Goal: Task Accomplishment & Management: Complete application form

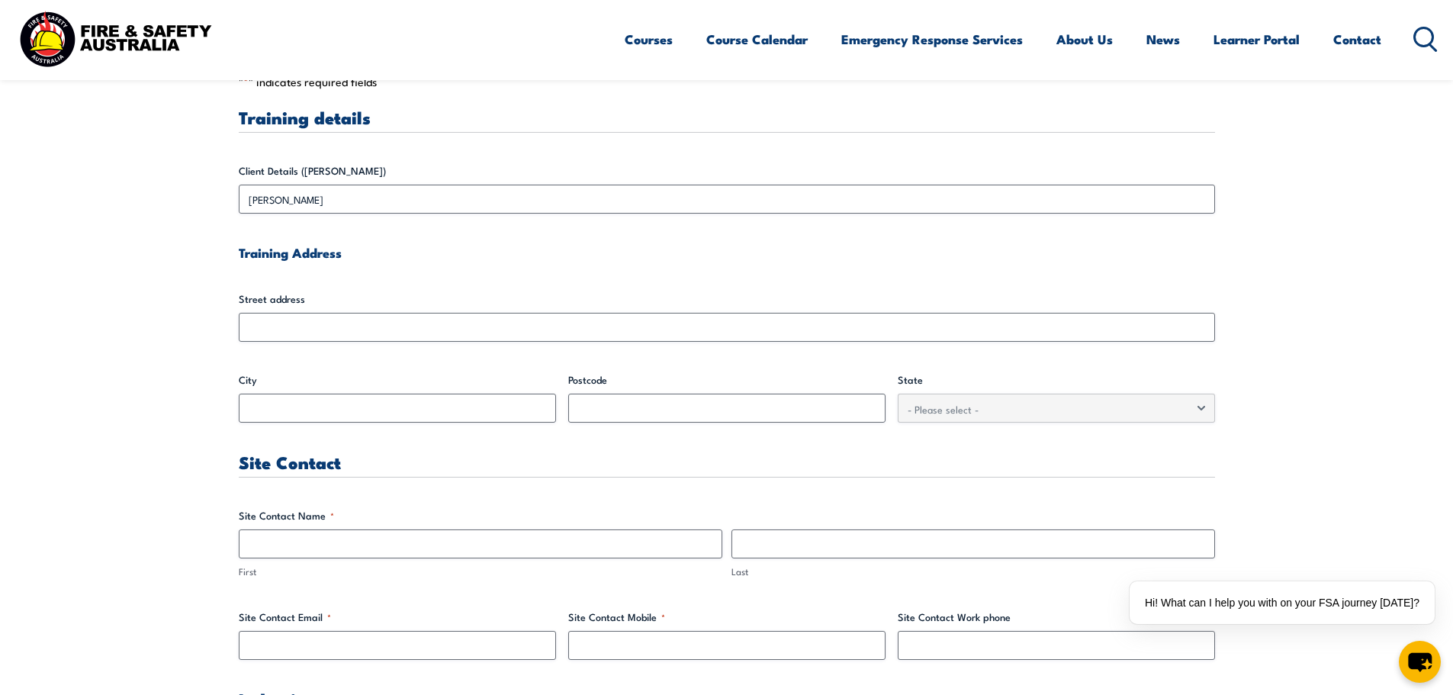
scroll to position [534, 0]
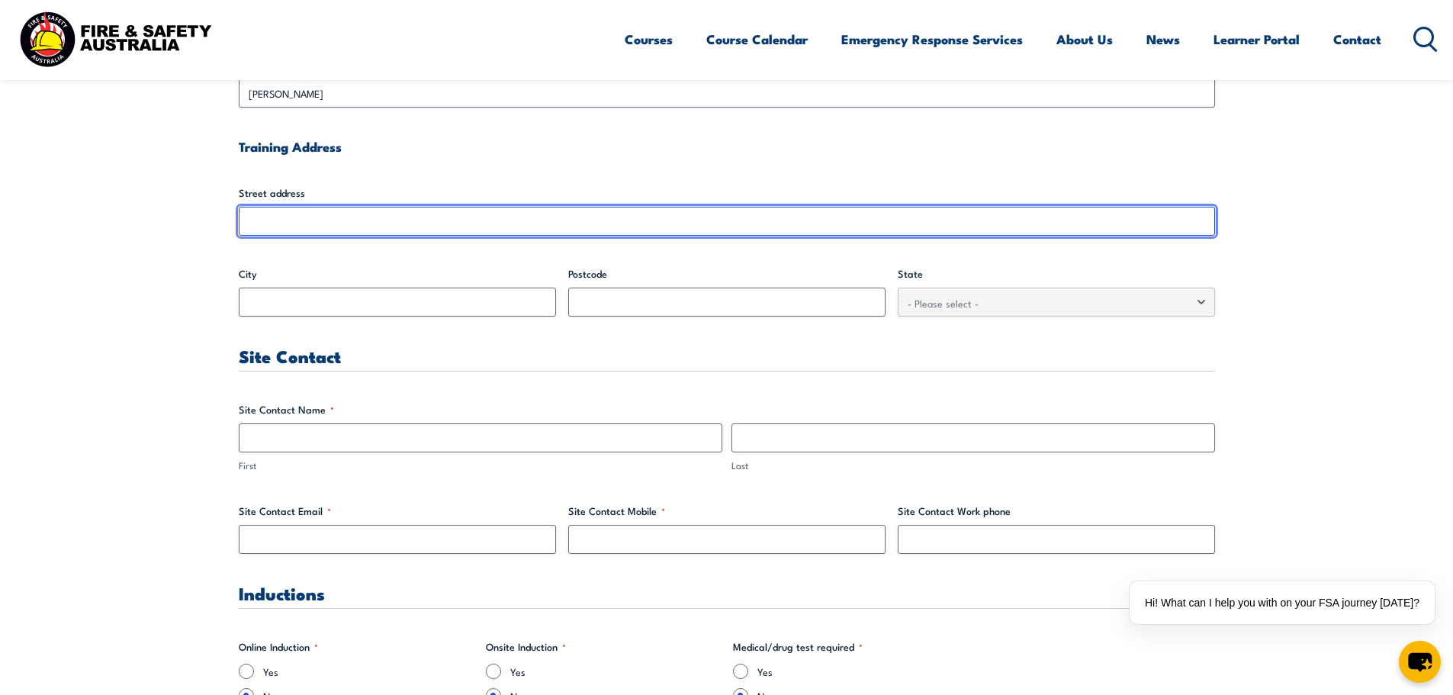
click at [468, 222] on input "Street address" at bounding box center [727, 221] width 976 height 29
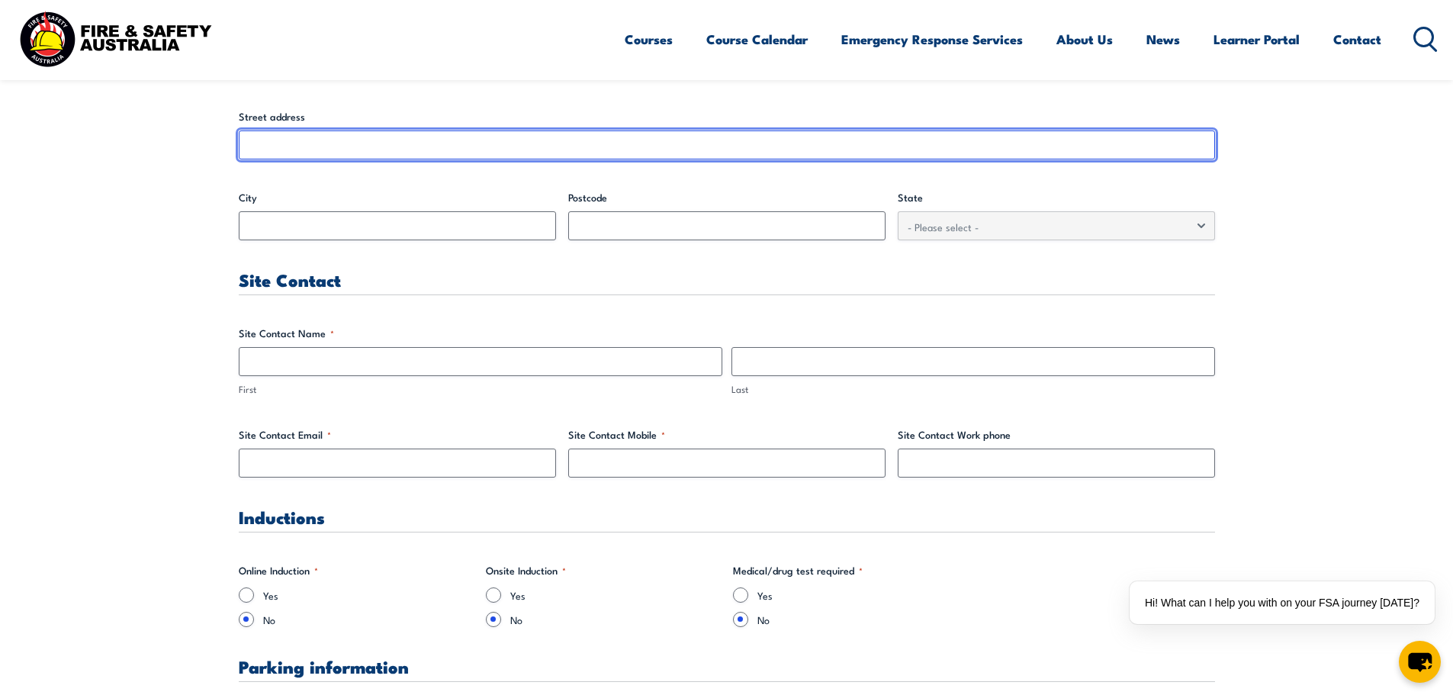
scroll to position [153, 0]
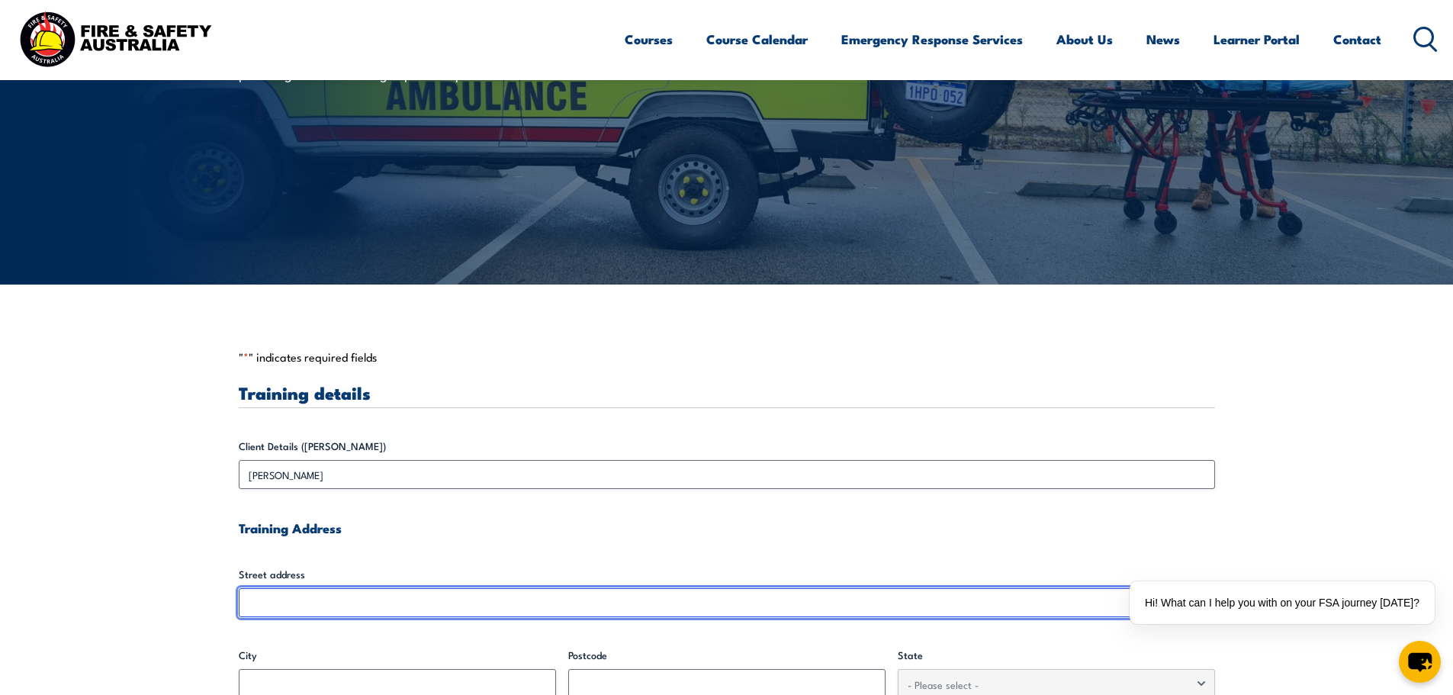
click at [397, 595] on input "Street address" at bounding box center [727, 602] width 976 height 29
click at [397, 604] on input "Street address" at bounding box center [727, 602] width 976 height 29
click at [495, 612] on input "Street address" at bounding box center [727, 602] width 976 height 29
click at [492, 597] on input "Street address" at bounding box center [727, 602] width 976 height 29
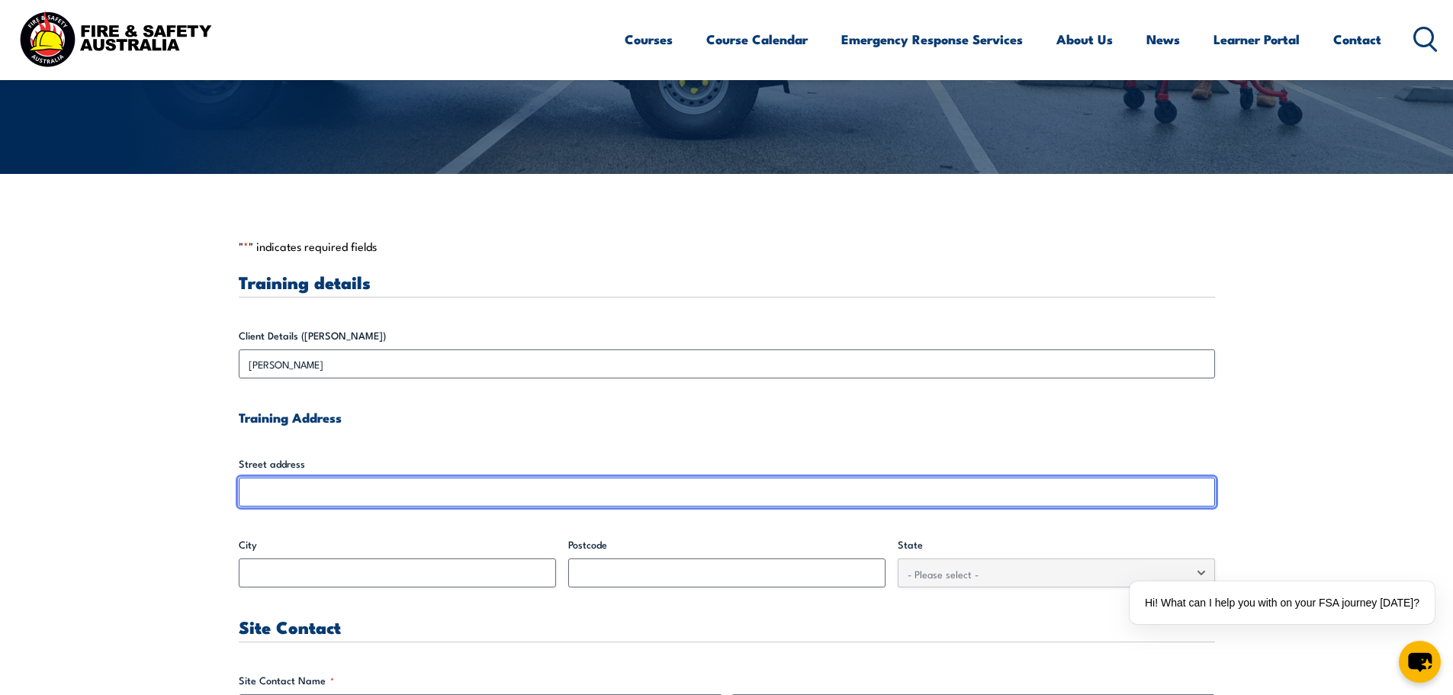
scroll to position [227, 0]
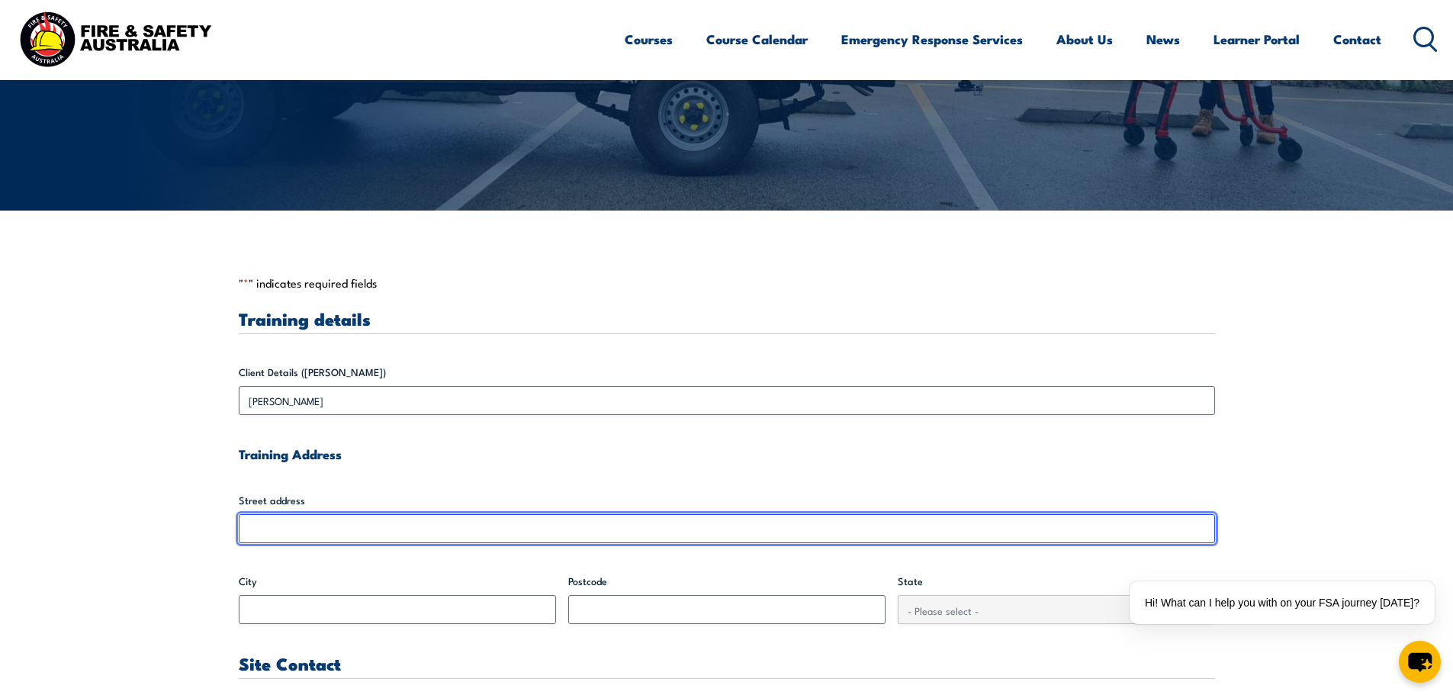
click at [367, 532] on input "Street address" at bounding box center [727, 528] width 976 height 29
click at [348, 529] on input "Street address" at bounding box center [727, 528] width 976 height 29
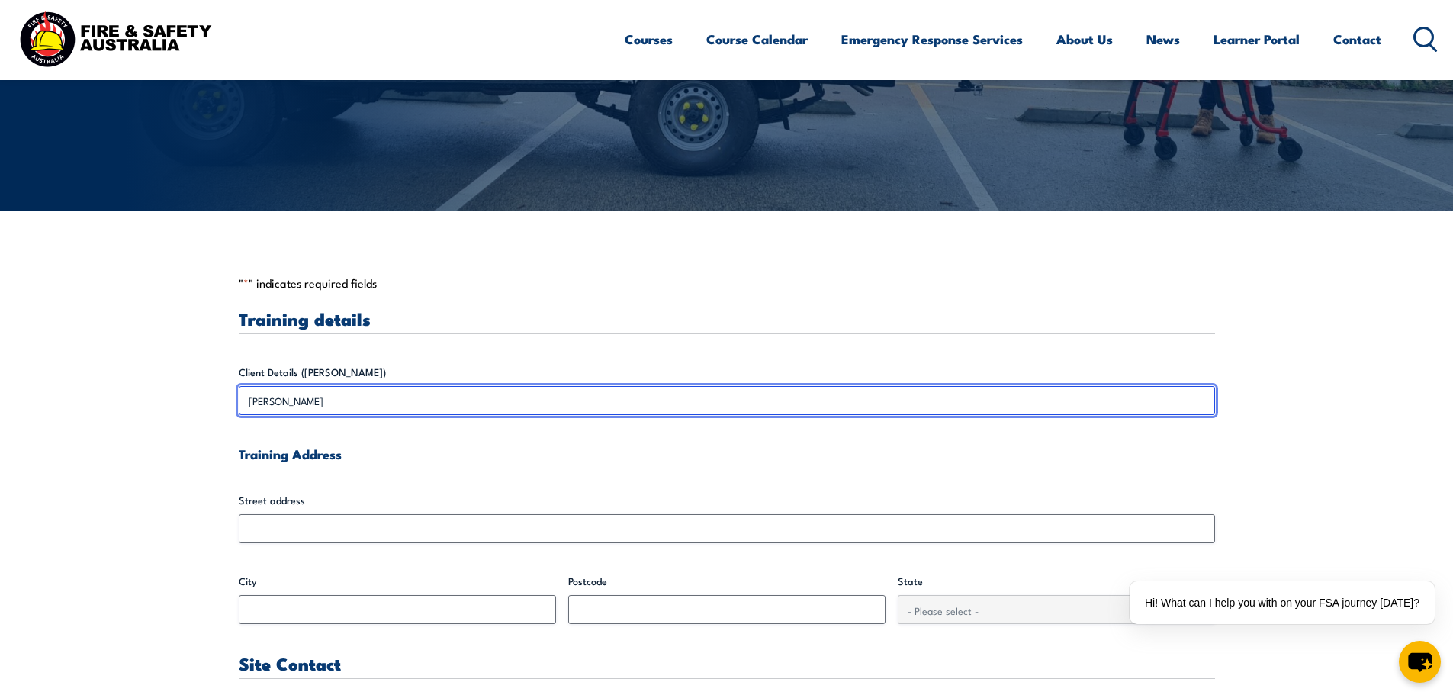
click at [397, 393] on input "[PERSON_NAME]" at bounding box center [727, 400] width 976 height 29
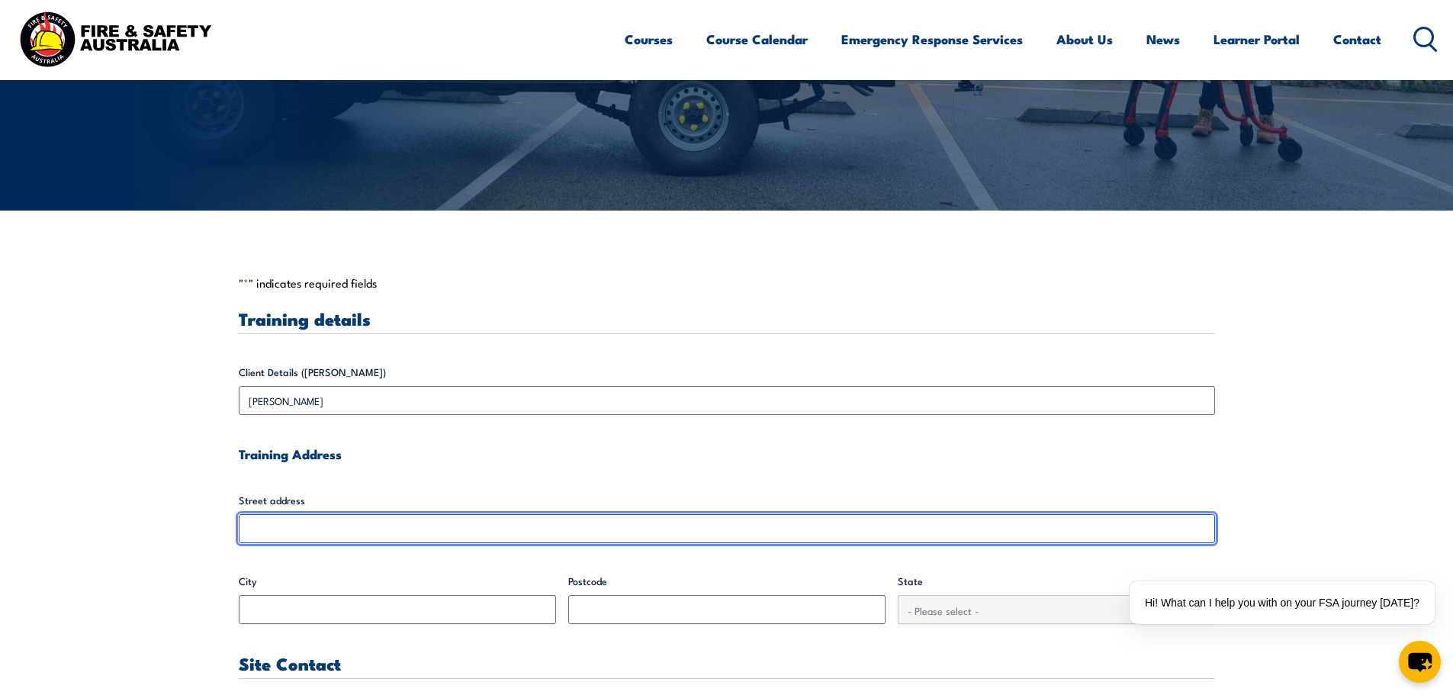
click at [428, 536] on input "Street address" at bounding box center [727, 528] width 976 height 29
click at [427, 527] on input "Street address" at bounding box center [727, 528] width 976 height 29
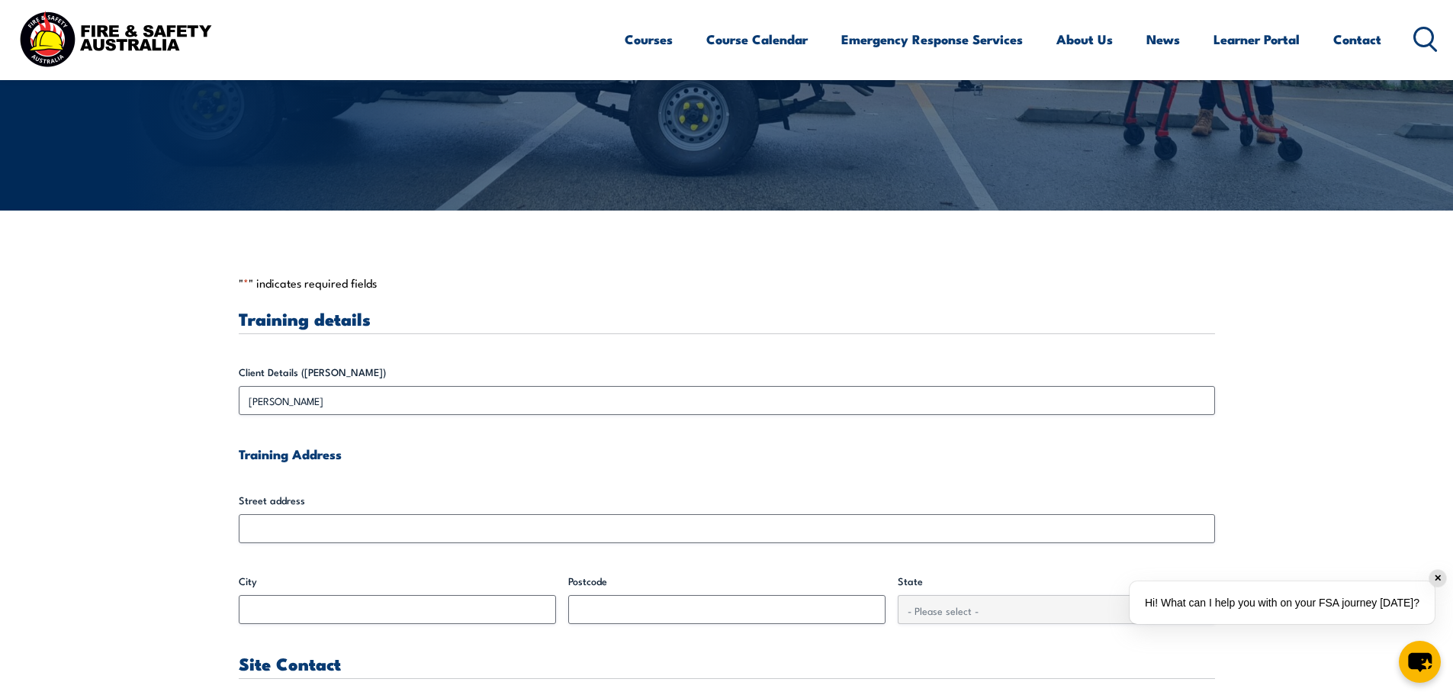
click at [1433, 580] on div "✕" at bounding box center [1438, 578] width 17 height 17
click at [766, 503] on label "Street address" at bounding box center [727, 500] width 976 height 15
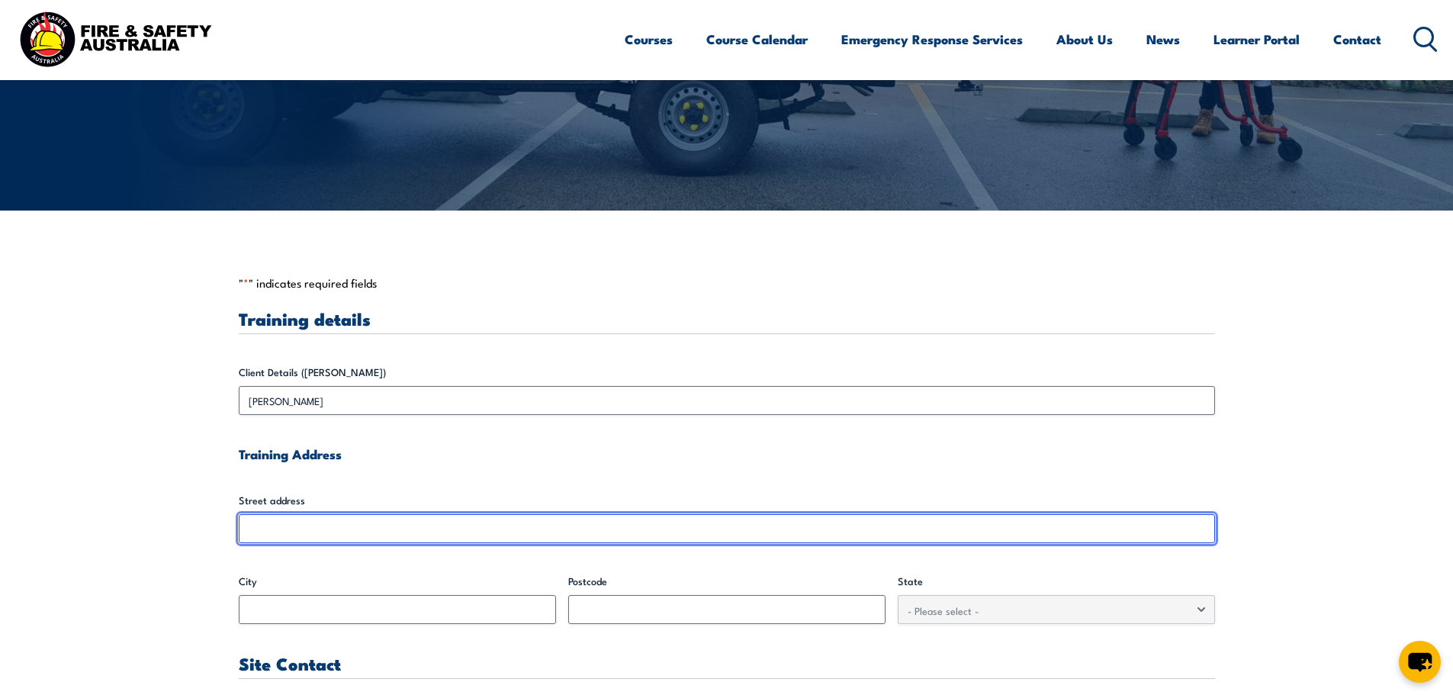
click at [766, 514] on input "Street address" at bounding box center [727, 528] width 976 height 29
click at [749, 516] on input "Street address" at bounding box center [727, 528] width 976 height 29
click at [749, 528] on input "Street address" at bounding box center [727, 528] width 976 height 29
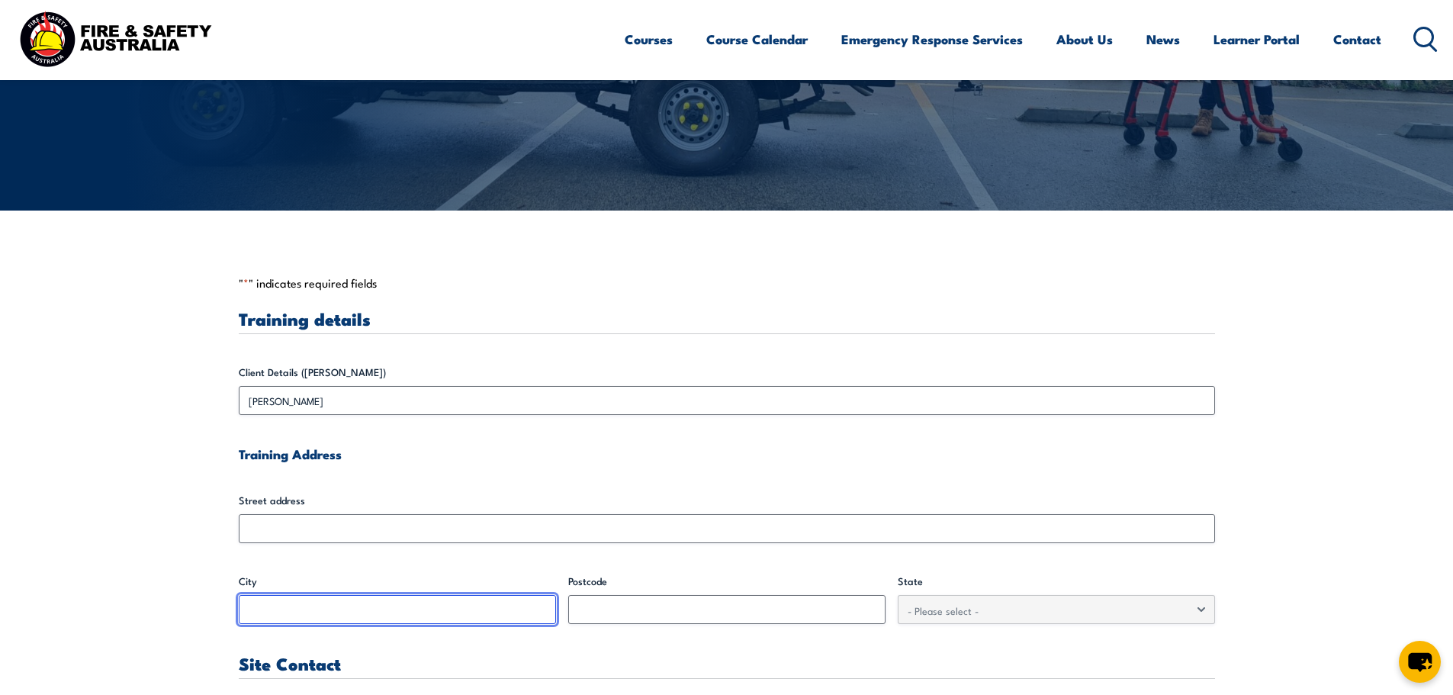
click at [359, 601] on input "City" at bounding box center [397, 609] width 317 height 29
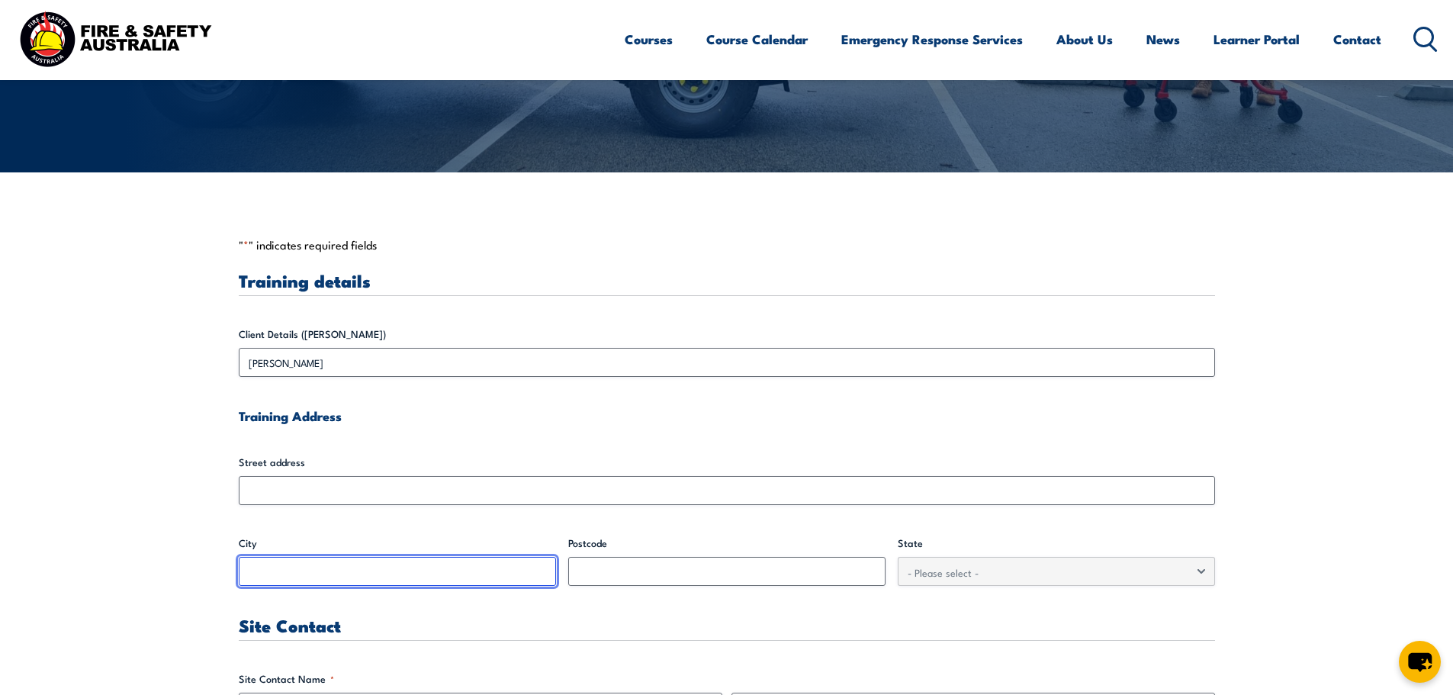
scroll to position [74, 0]
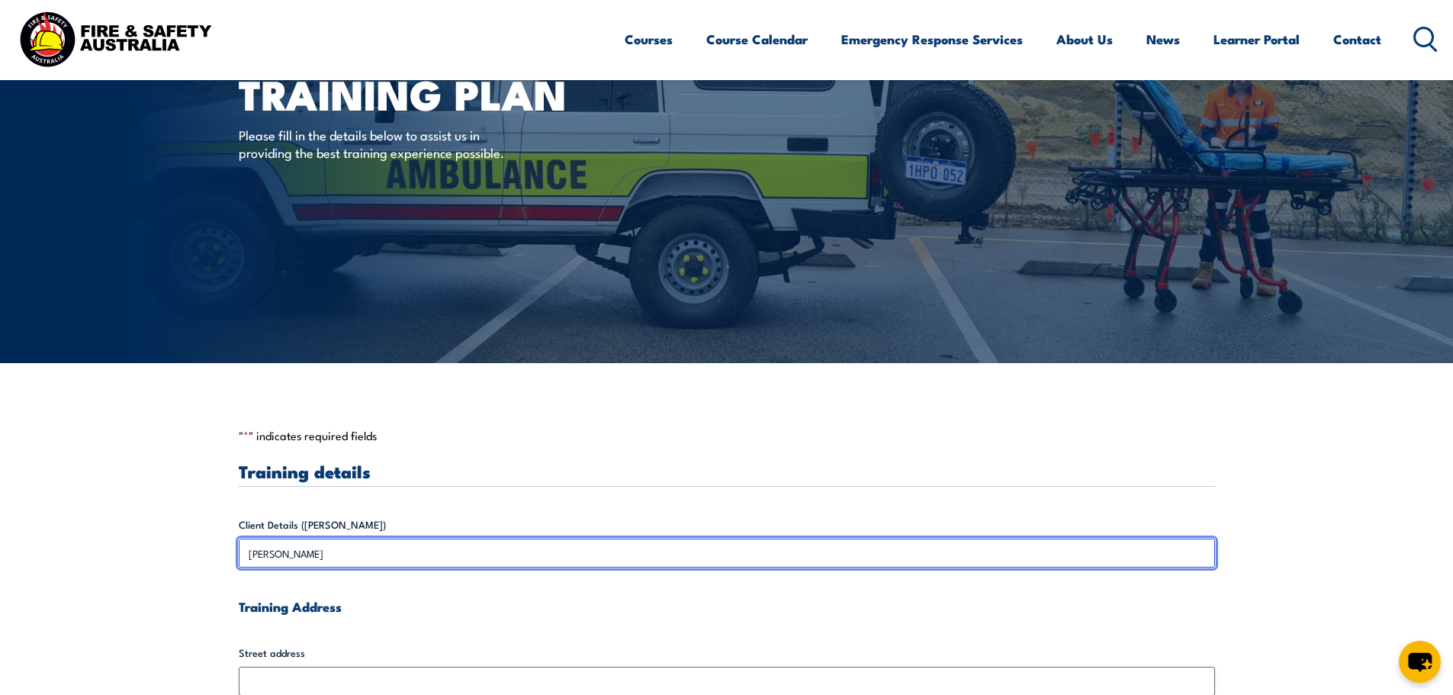
click at [481, 542] on input "[PERSON_NAME]" at bounding box center [727, 553] width 976 height 29
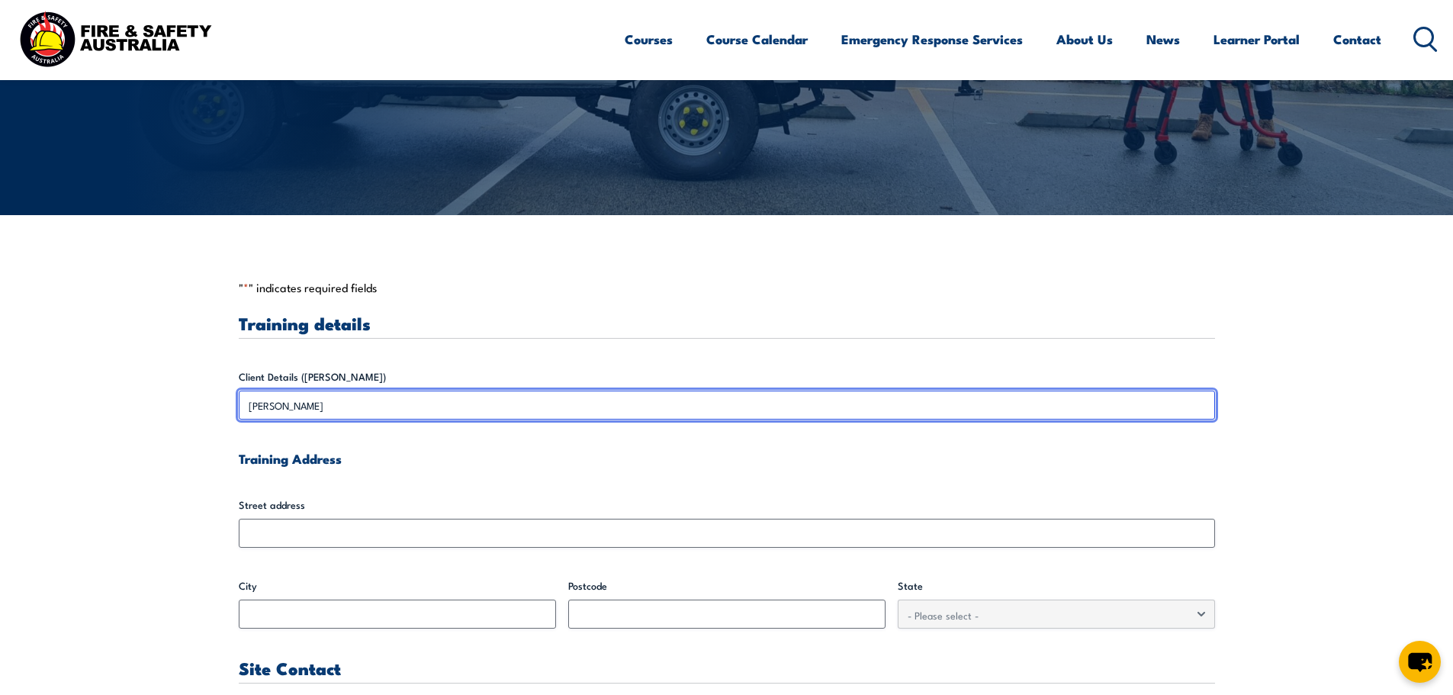
scroll to position [455, 0]
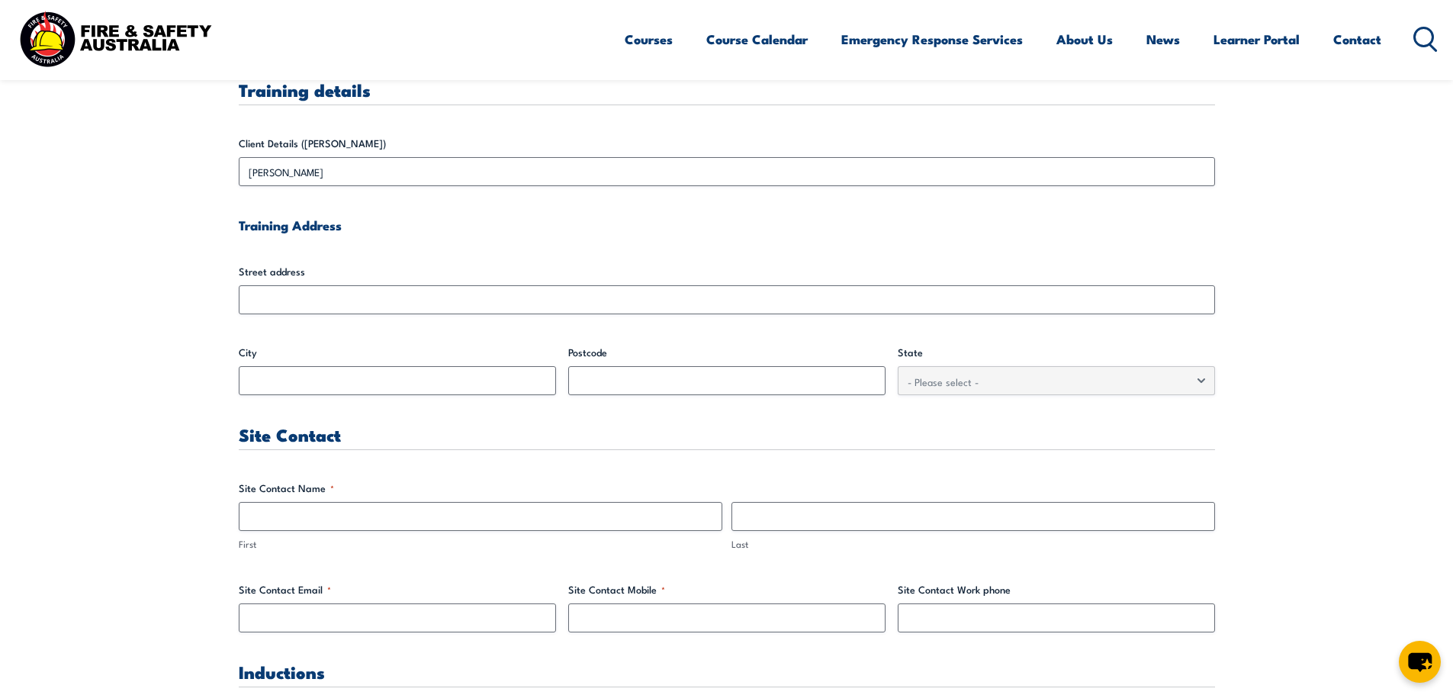
click at [371, 284] on div "Street address" at bounding box center [727, 289] width 976 height 50
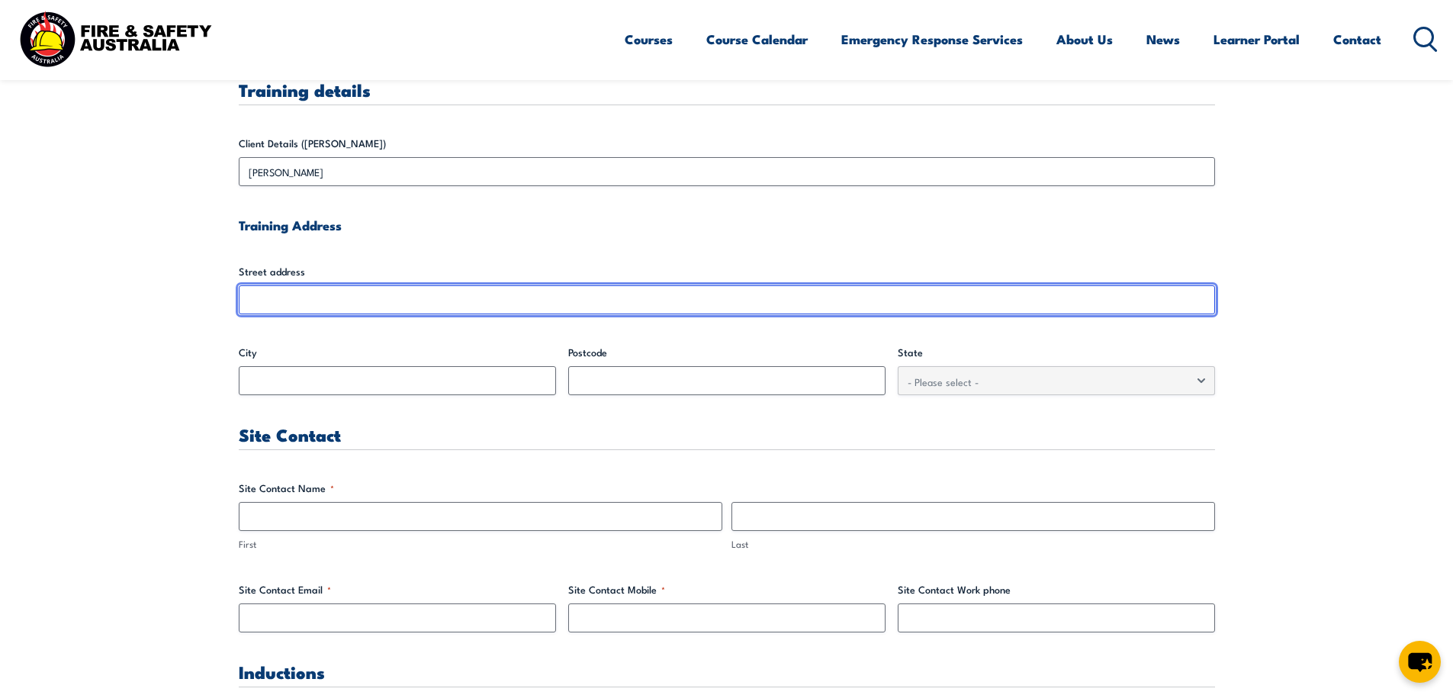
click at [374, 296] on input "Street address" at bounding box center [727, 299] width 976 height 29
click at [375, 296] on input "Street address" at bounding box center [727, 299] width 976 height 29
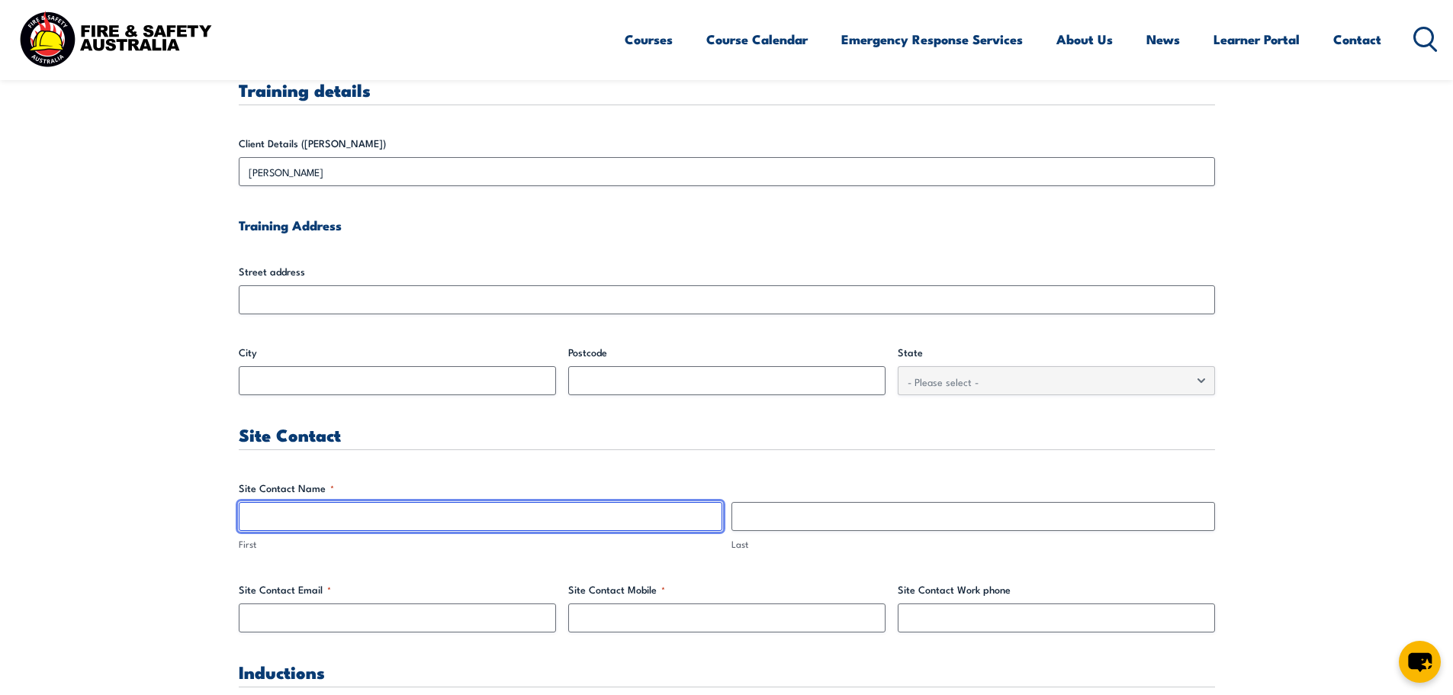
click at [399, 520] on input "First" at bounding box center [481, 516] width 484 height 29
type input "William"
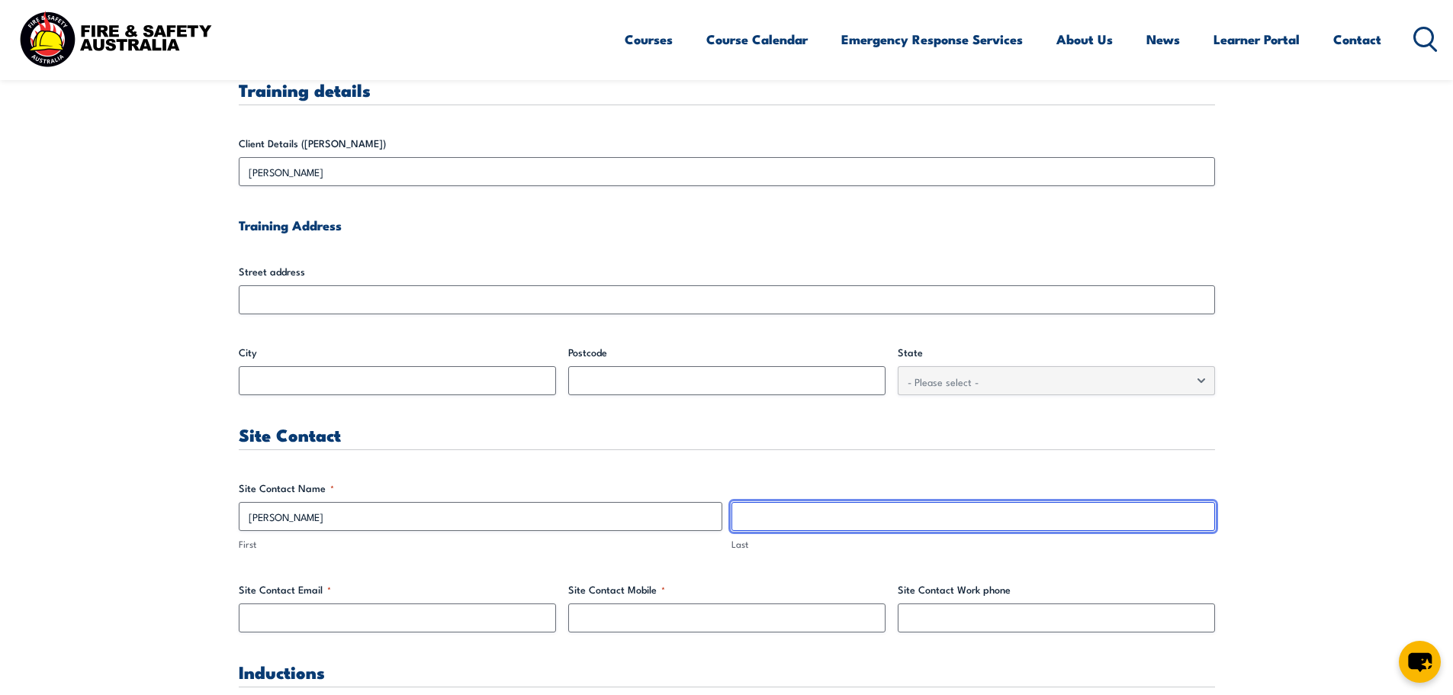
type input "Biscoe"
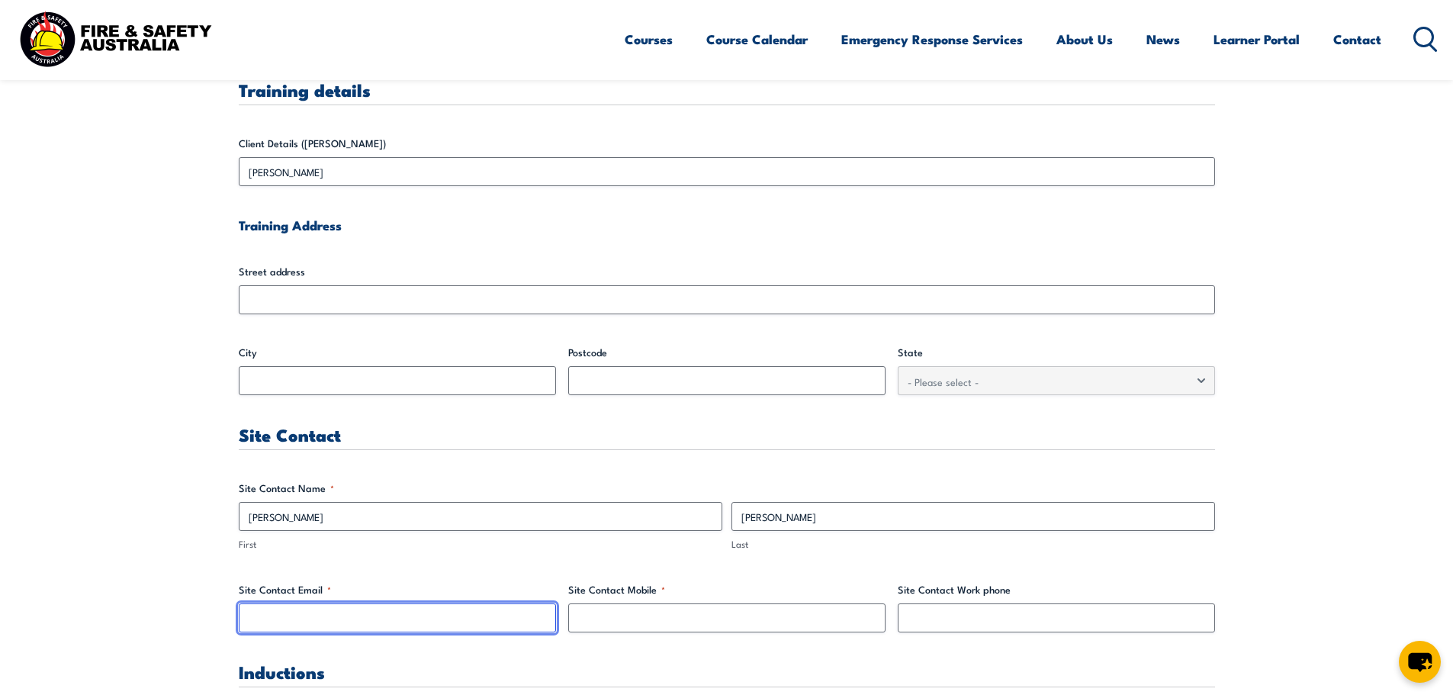
type input "williambiscoe@hotmail.co.uk"
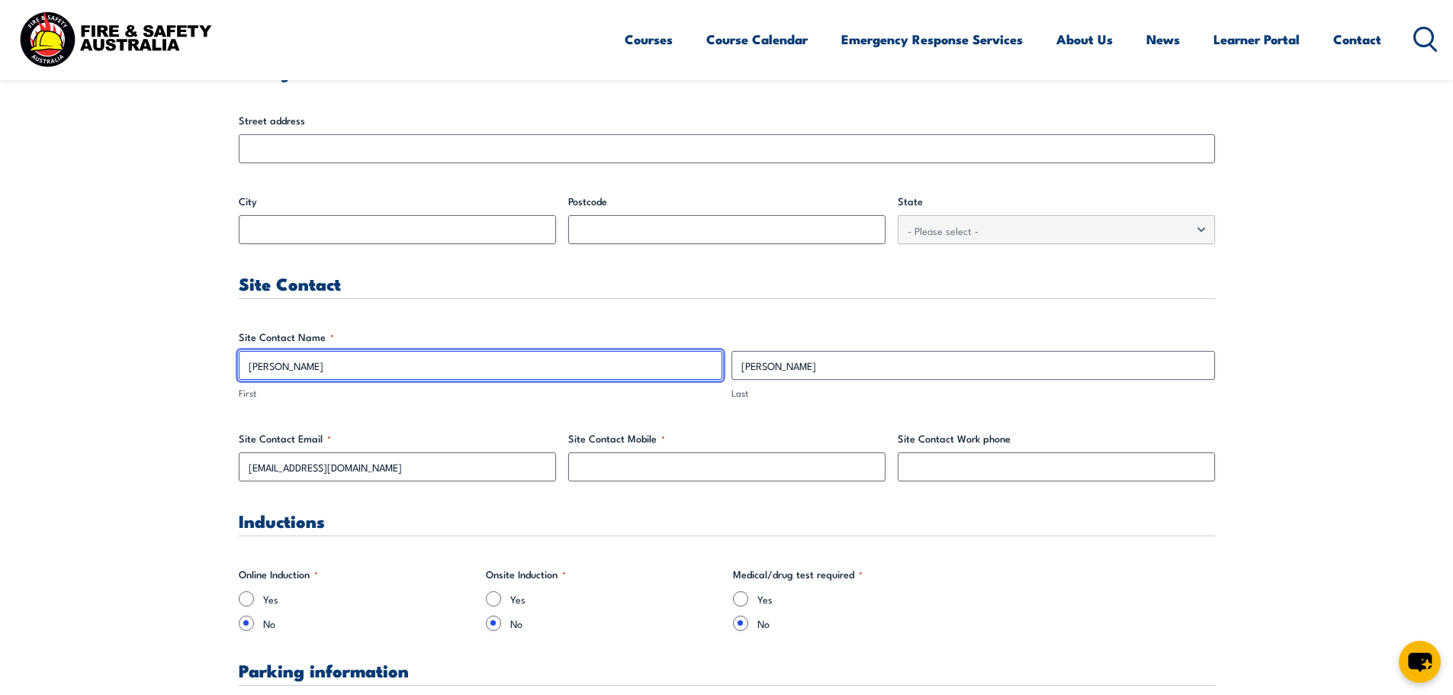
scroll to position [608, 0]
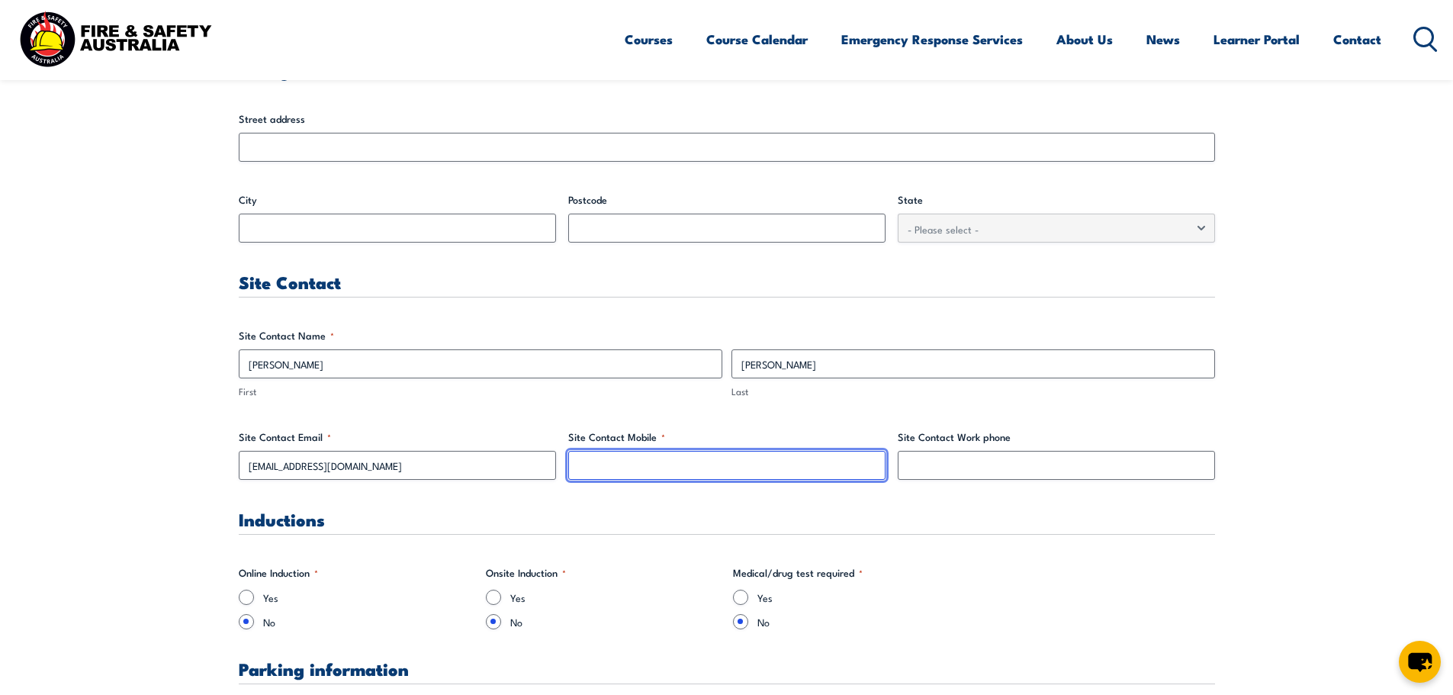
click at [631, 463] on input "Site Contact Mobile *" at bounding box center [726, 465] width 317 height 29
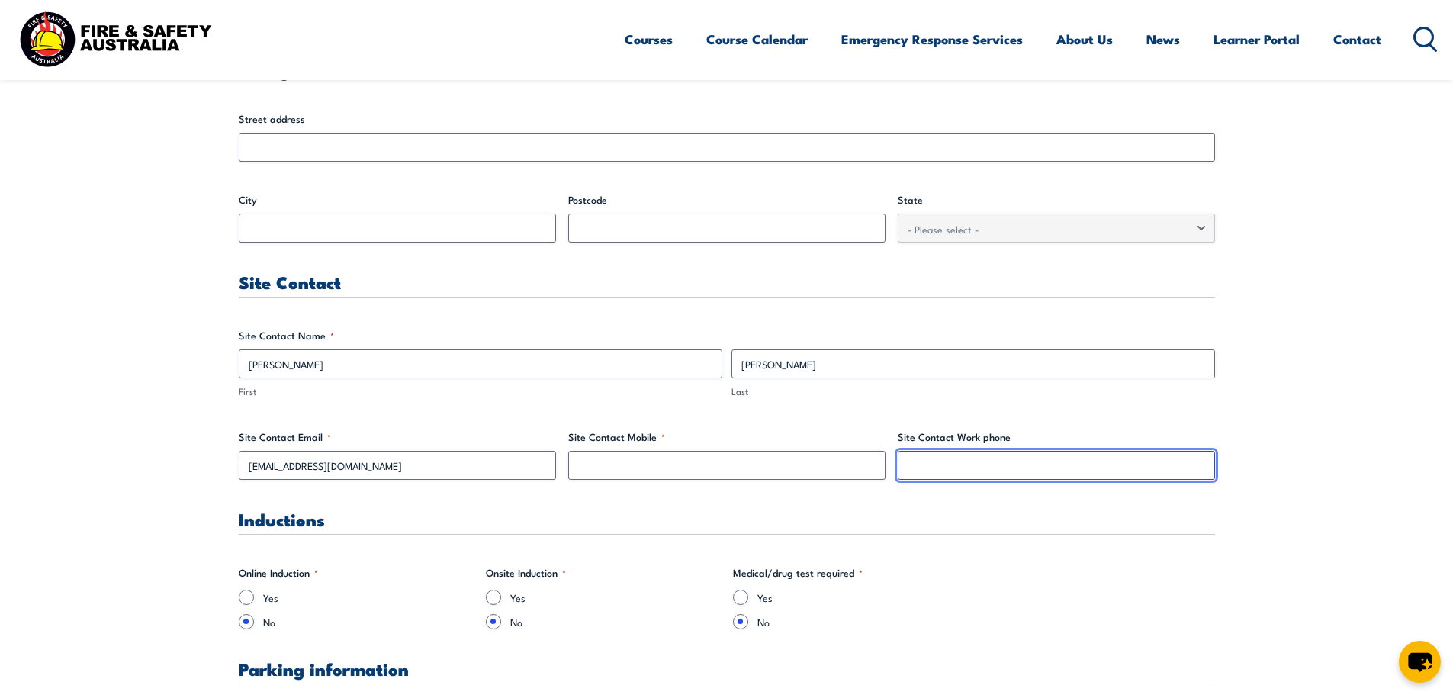
click at [935, 464] on input "Site Contact Work phone" at bounding box center [1056, 465] width 317 height 29
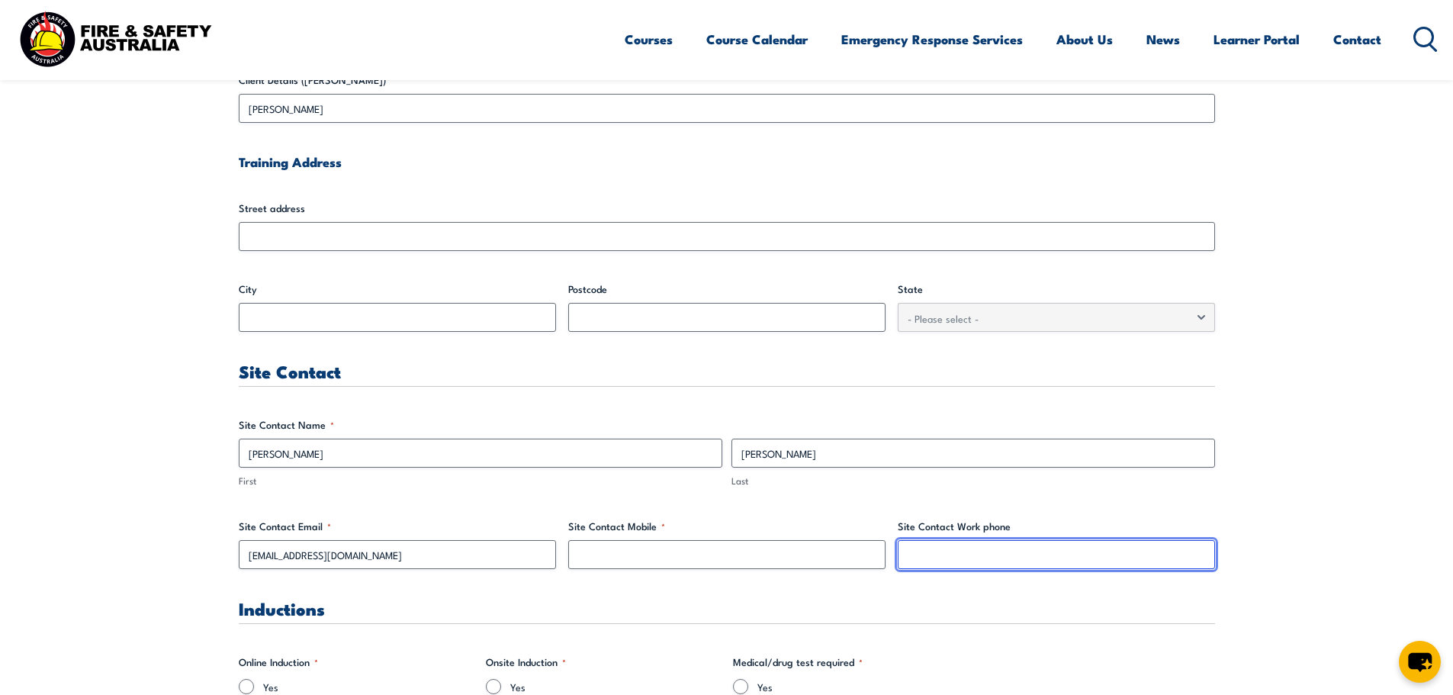
scroll to position [684, 0]
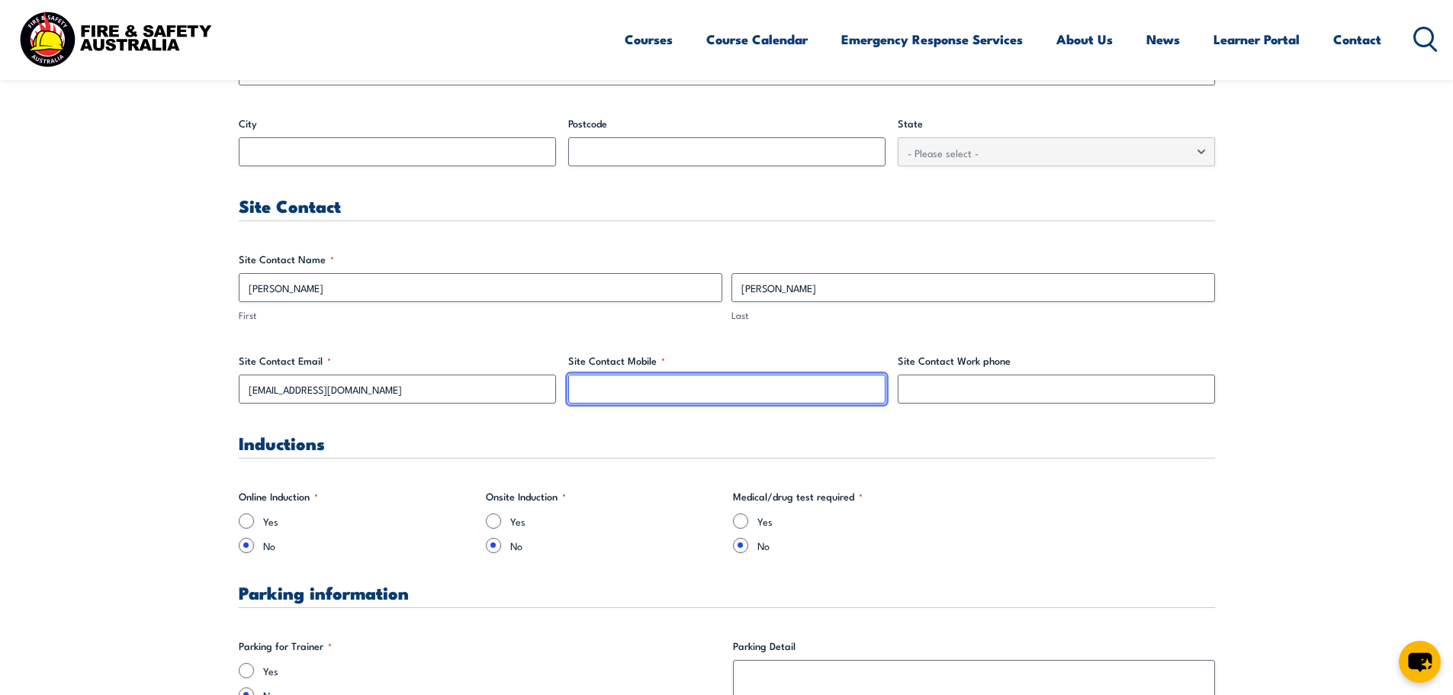
click at [655, 384] on input "Site Contact Mobile *" at bounding box center [726, 389] width 317 height 29
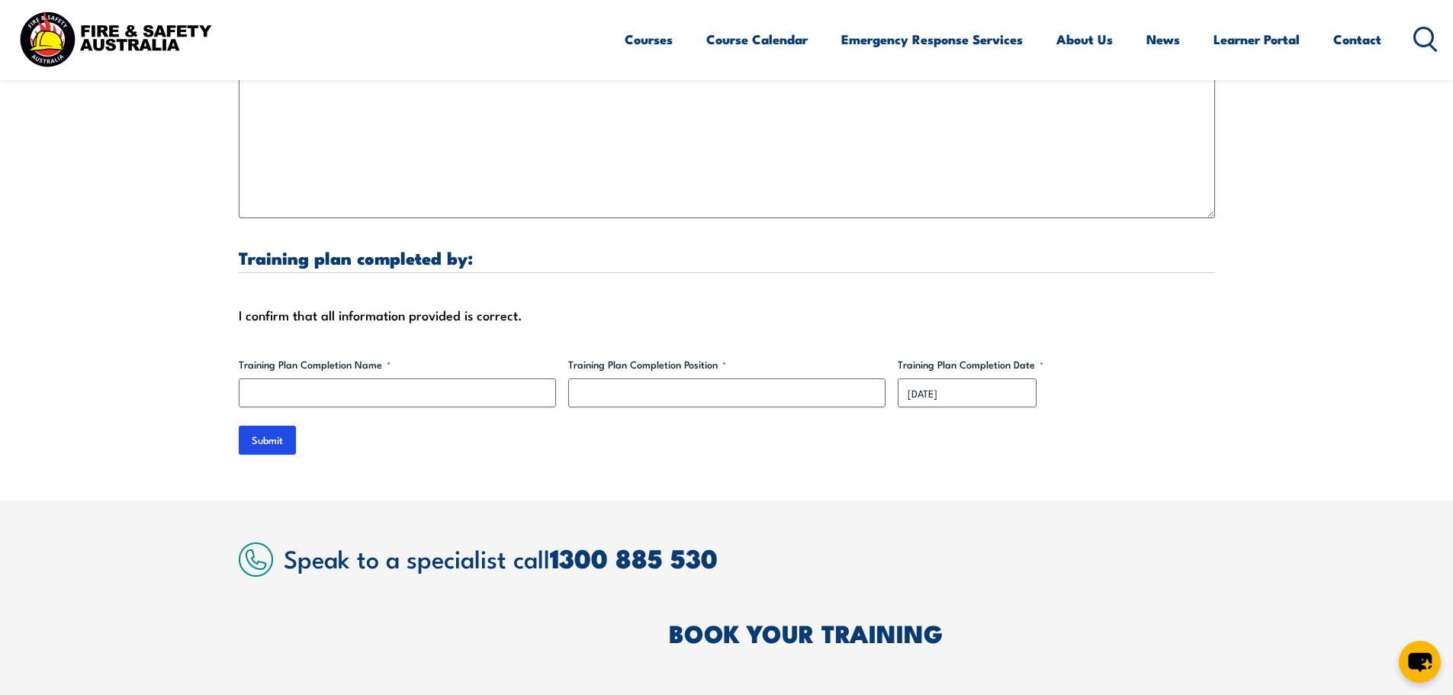
scroll to position [4637, 0]
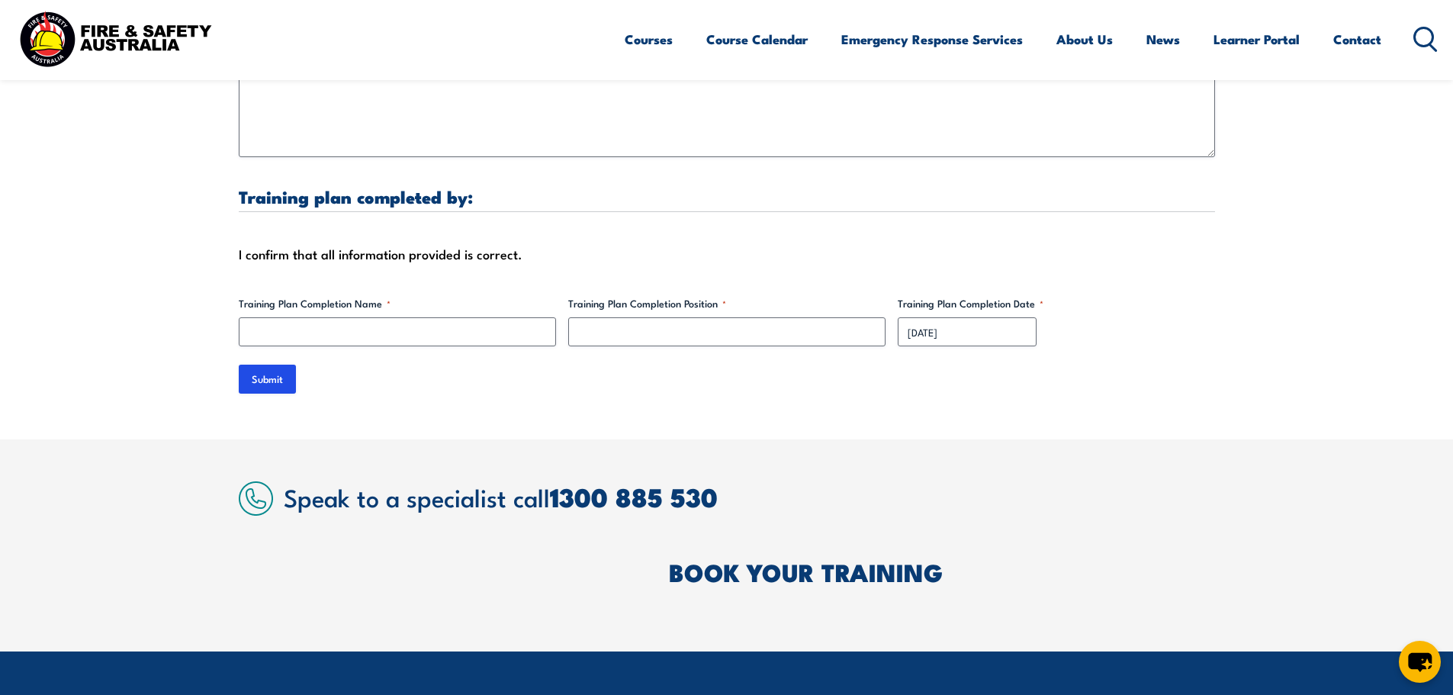
type input "0447585264"
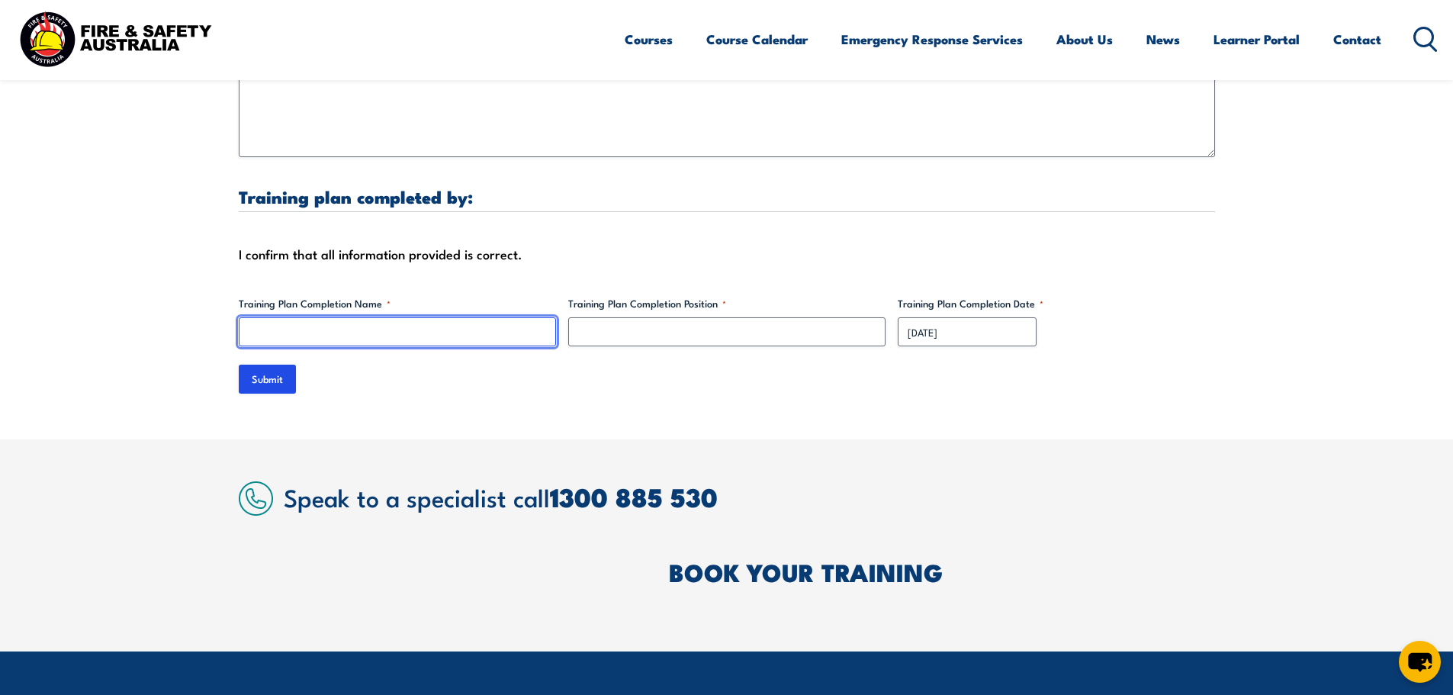
click at [386, 317] on input "Training Plan Completion Name *" at bounding box center [397, 331] width 317 height 29
type input "William Peter Biscoe"
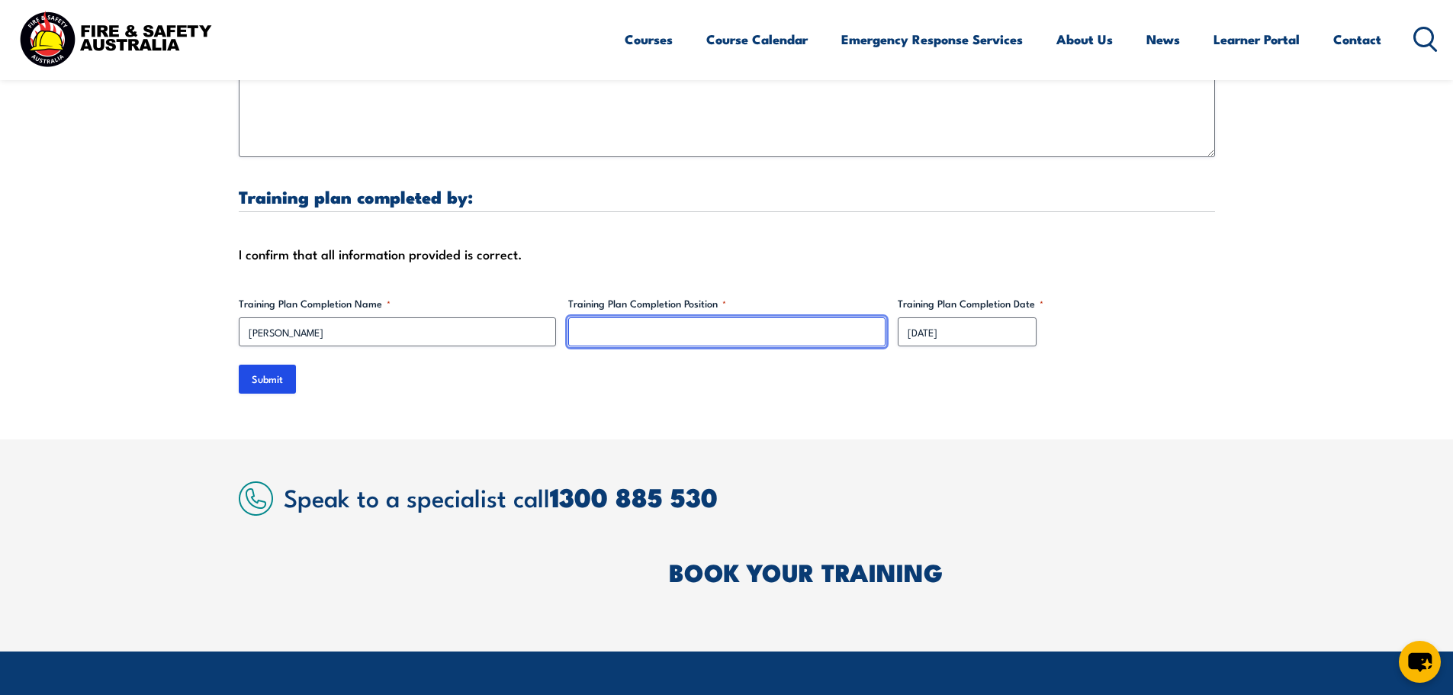
click at [762, 320] on input "Training Plan Completion Position *" at bounding box center [726, 331] width 317 height 29
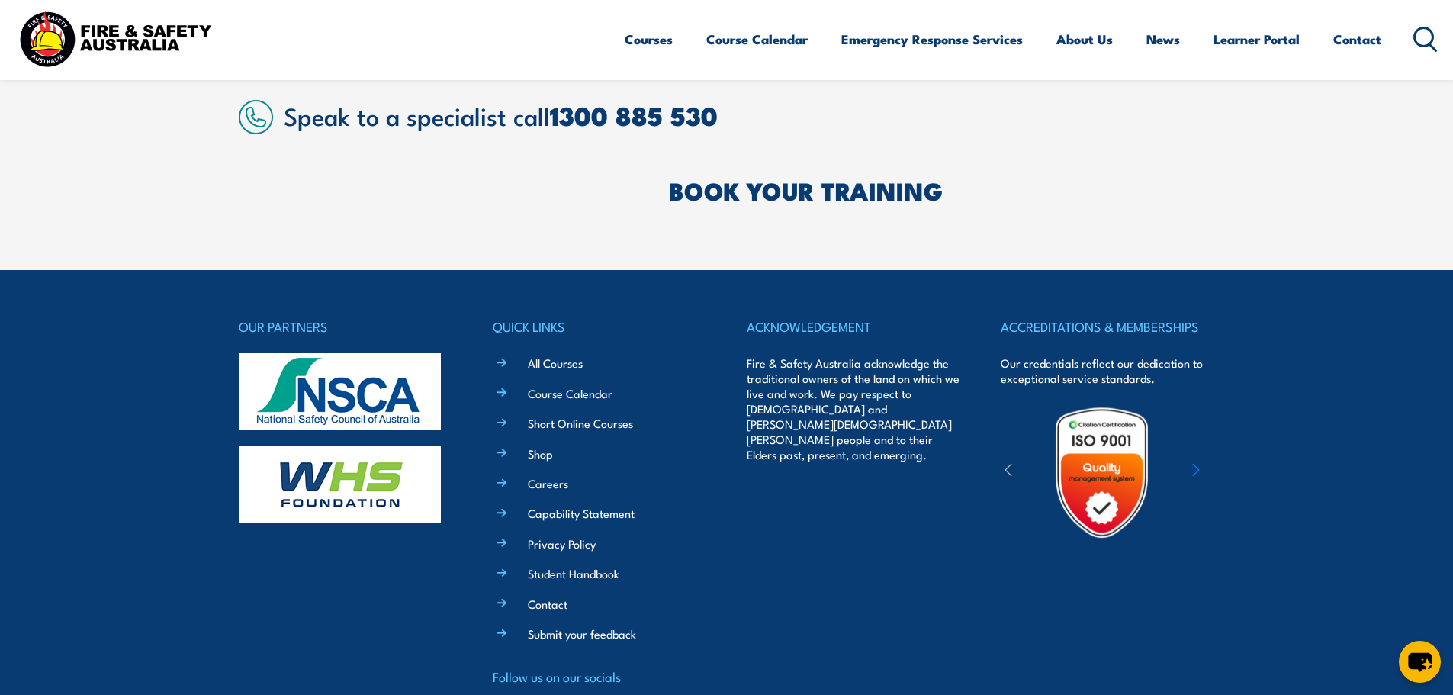
scroll to position [4561, 0]
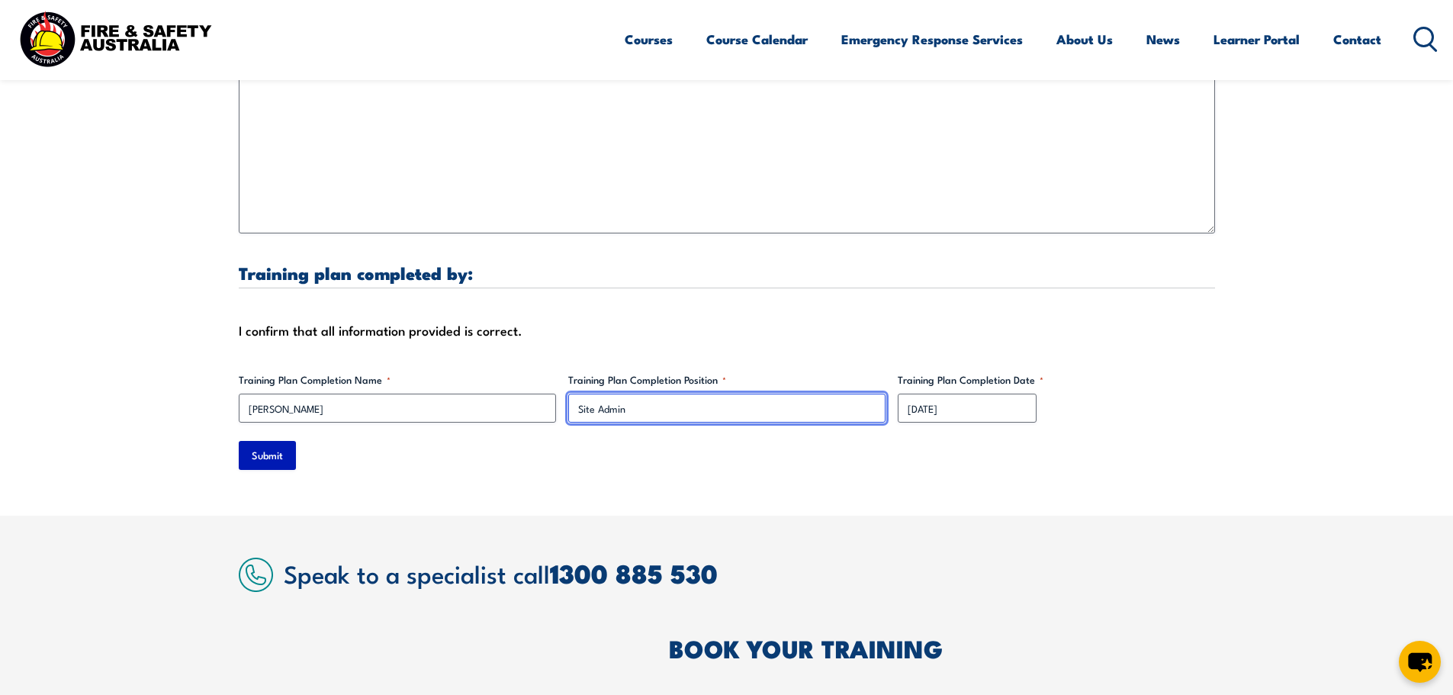
type input "Site Admin"
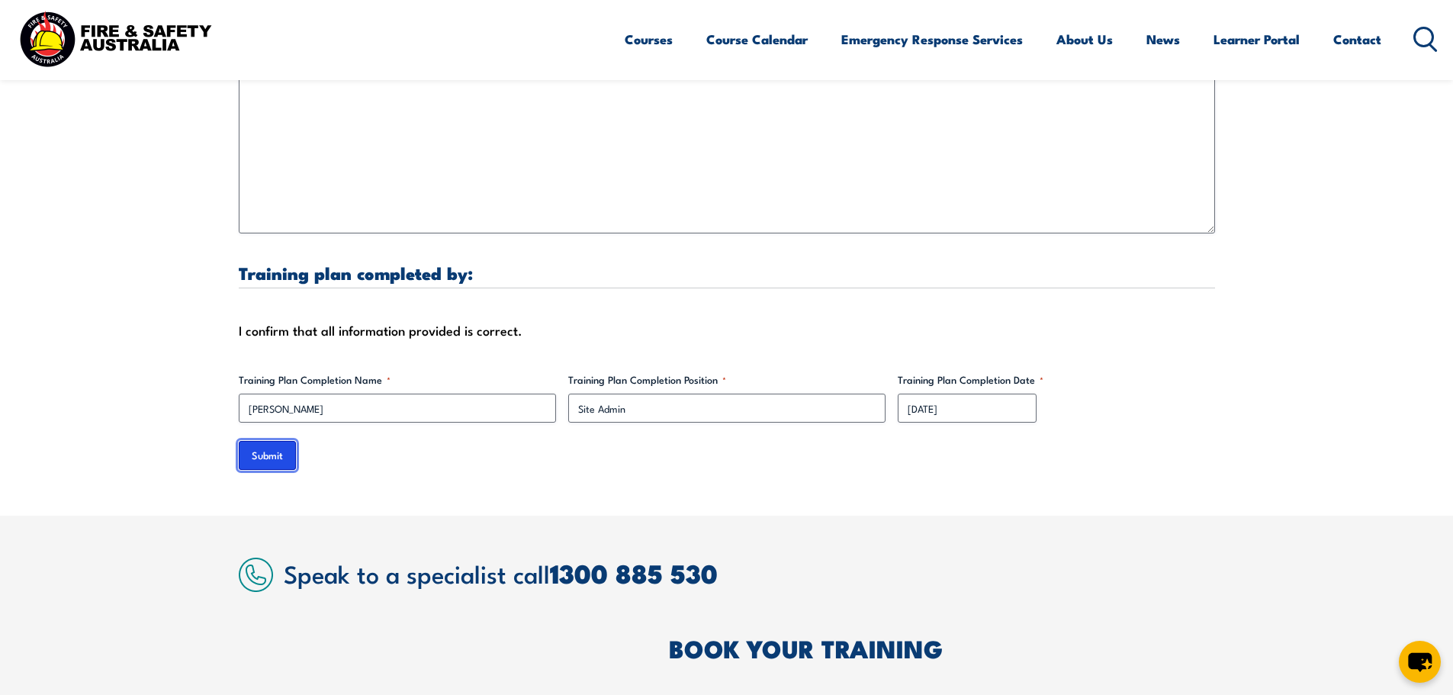
click at [281, 446] on input "Submit" at bounding box center [267, 455] width 57 height 29
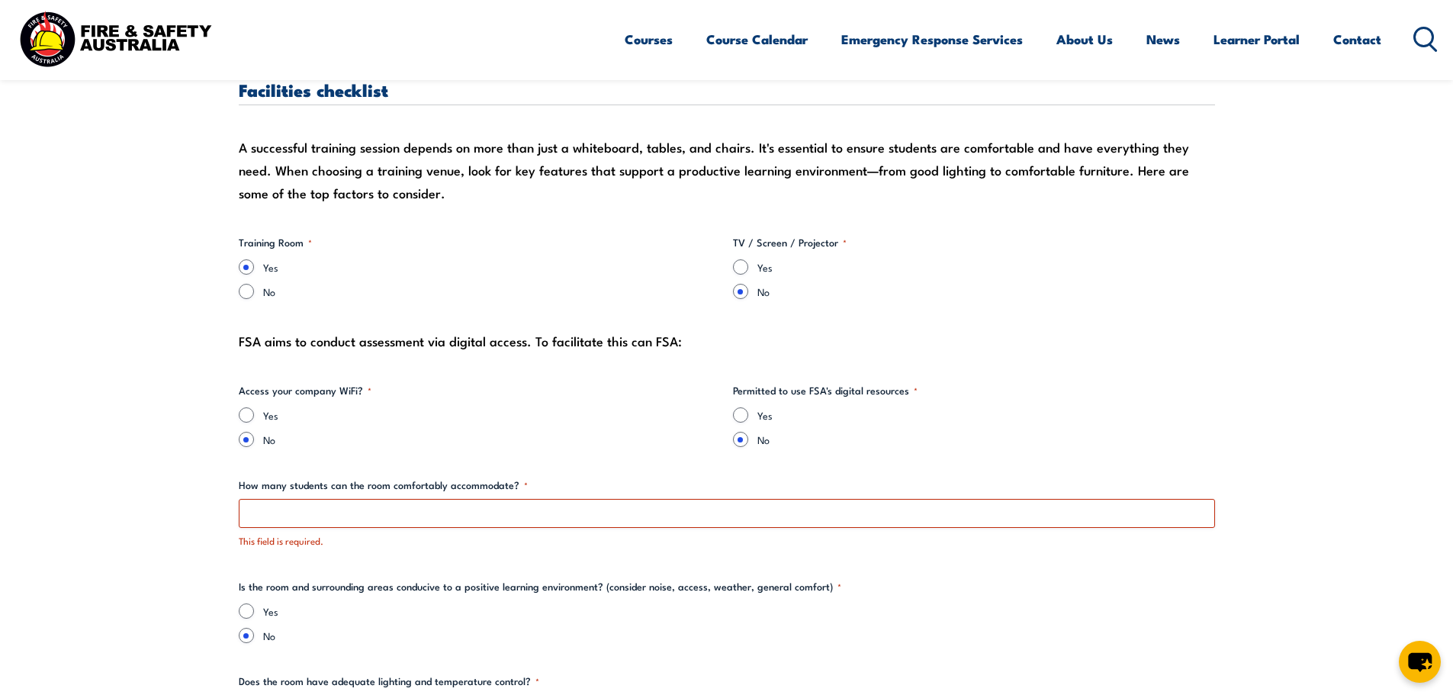
scroll to position [1761, 0]
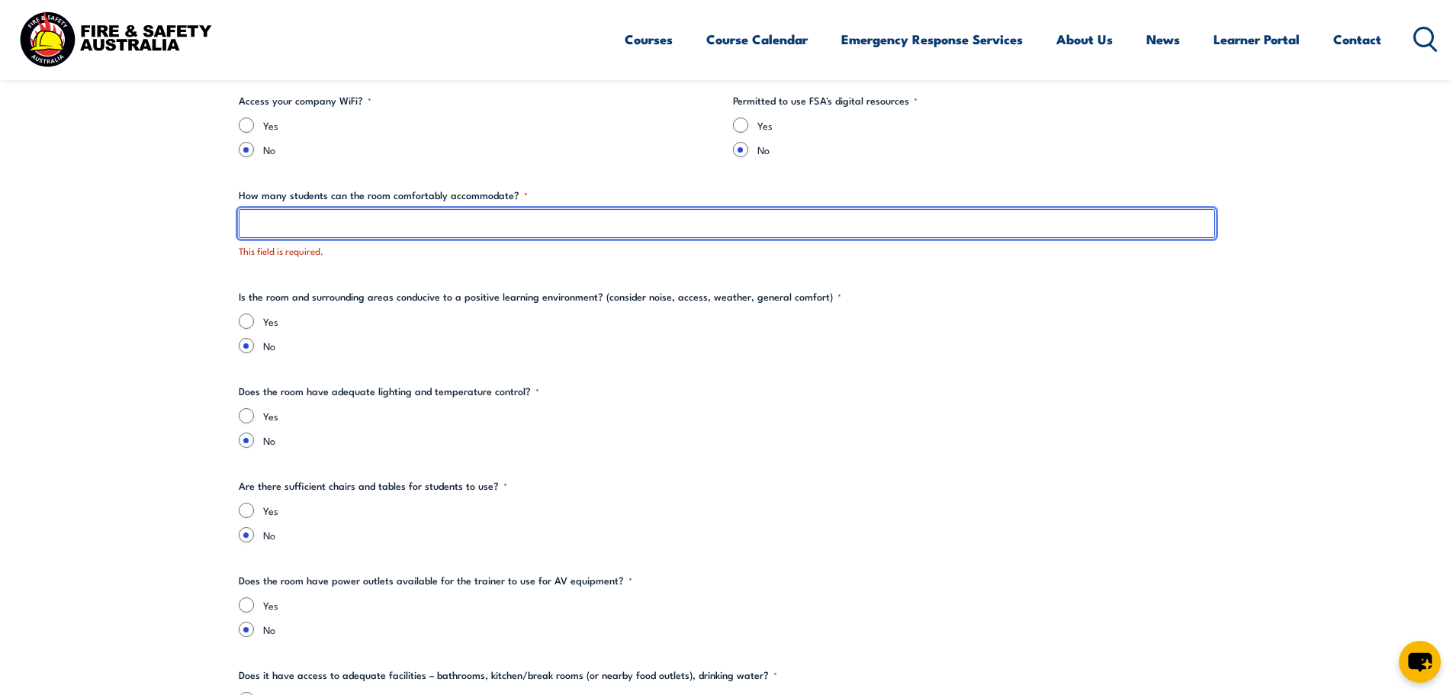
click at [471, 215] on input "How many students can the room comfortably accommodate? *" at bounding box center [727, 223] width 976 height 29
type input "15"
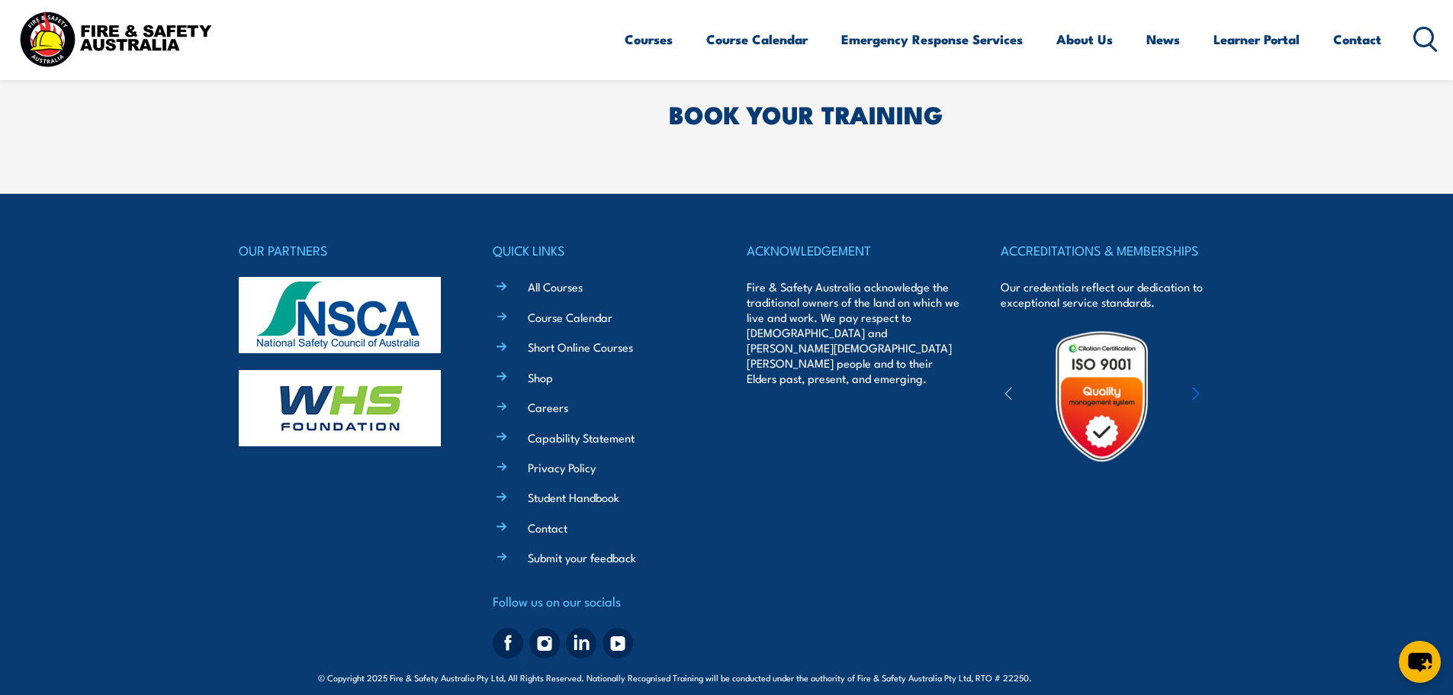
drag, startPoint x: 635, startPoint y: 321, endPoint x: 619, endPoint y: 490, distance: 169.4
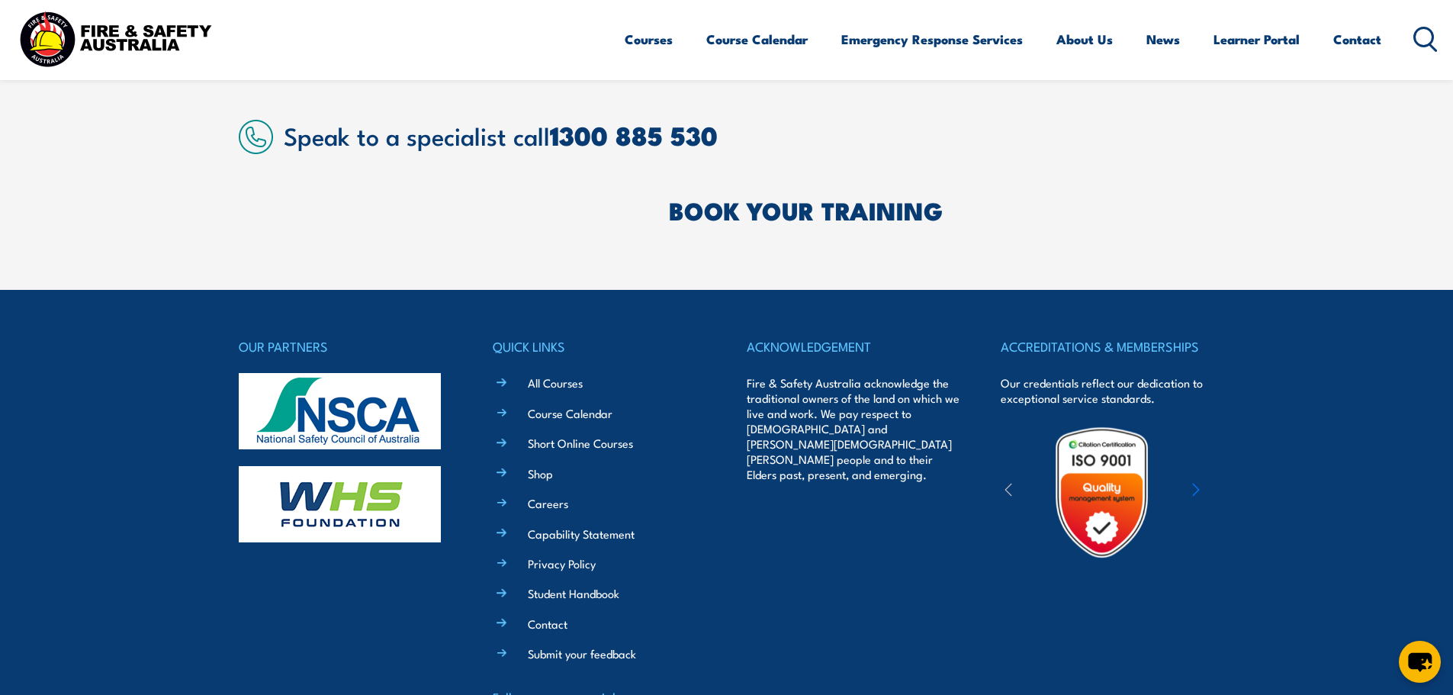
scroll to position [4965, 0]
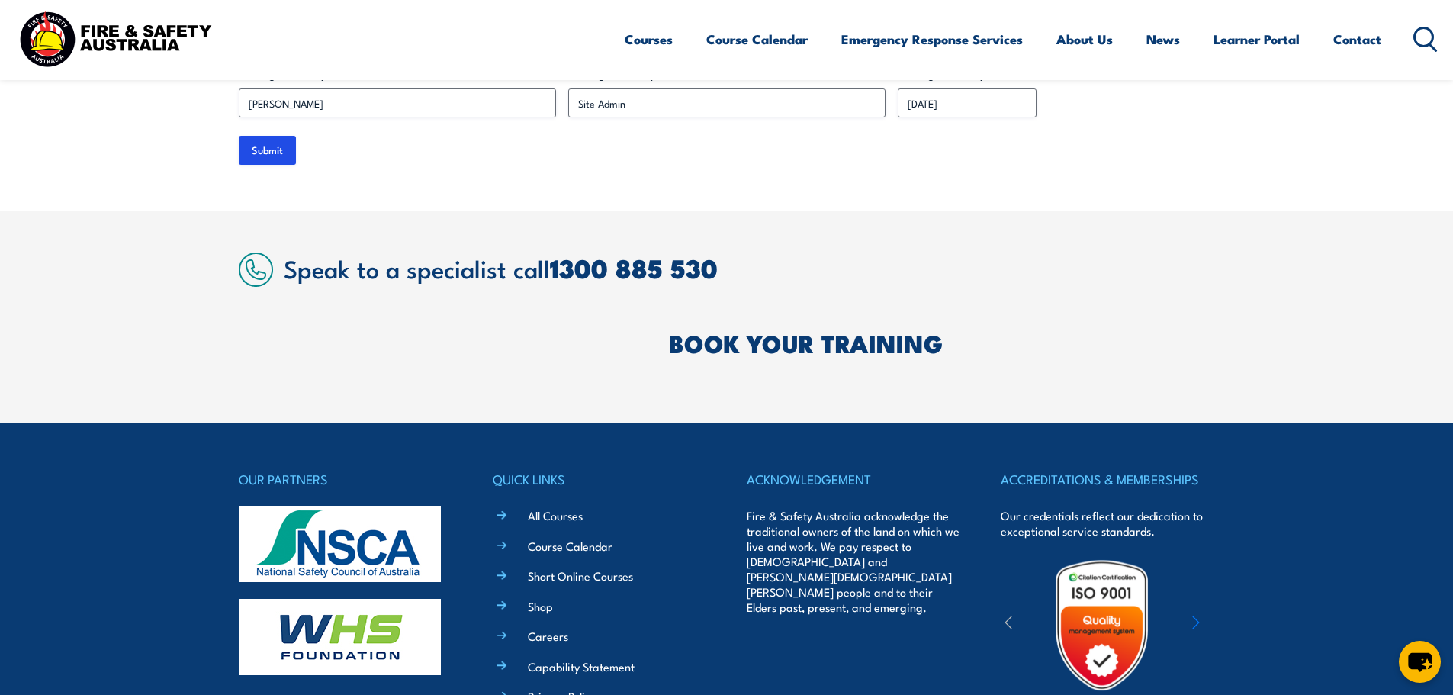
click at [259, 136] on input "Submit" at bounding box center [267, 150] width 57 height 29
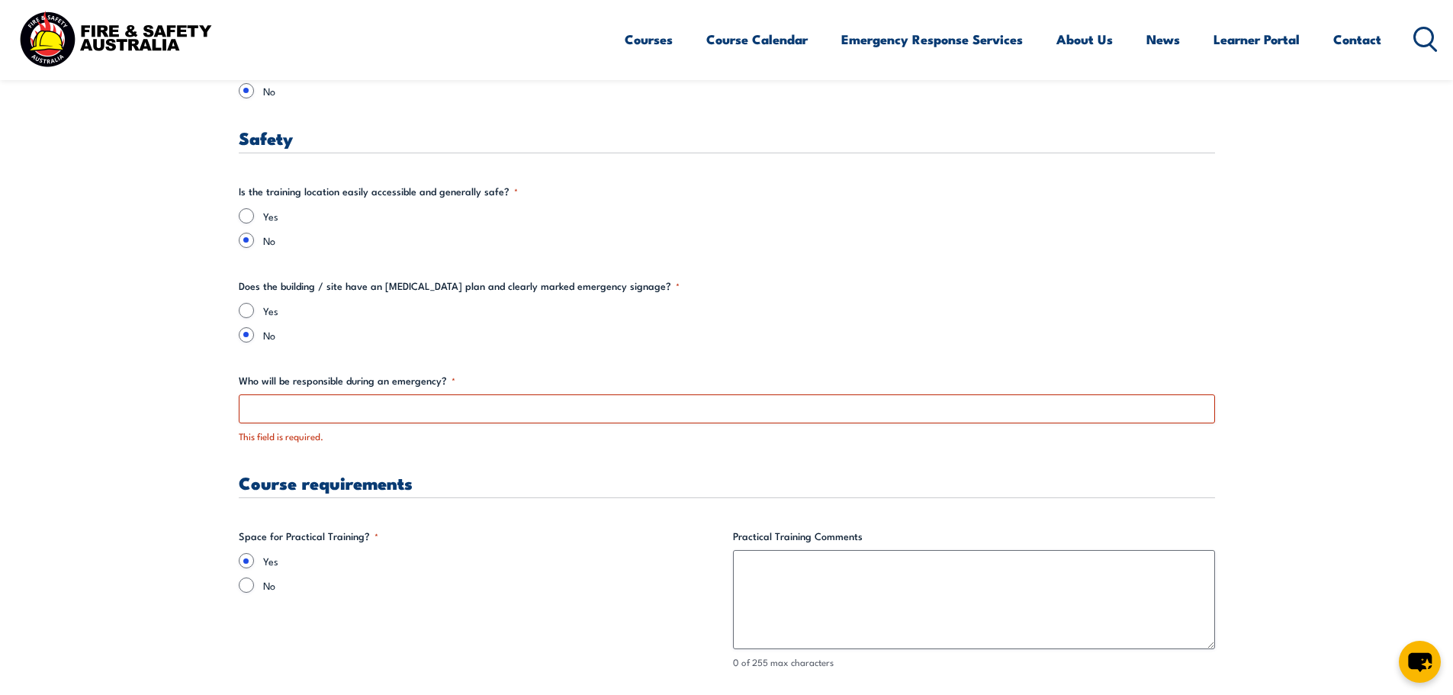
scroll to position [2601, 0]
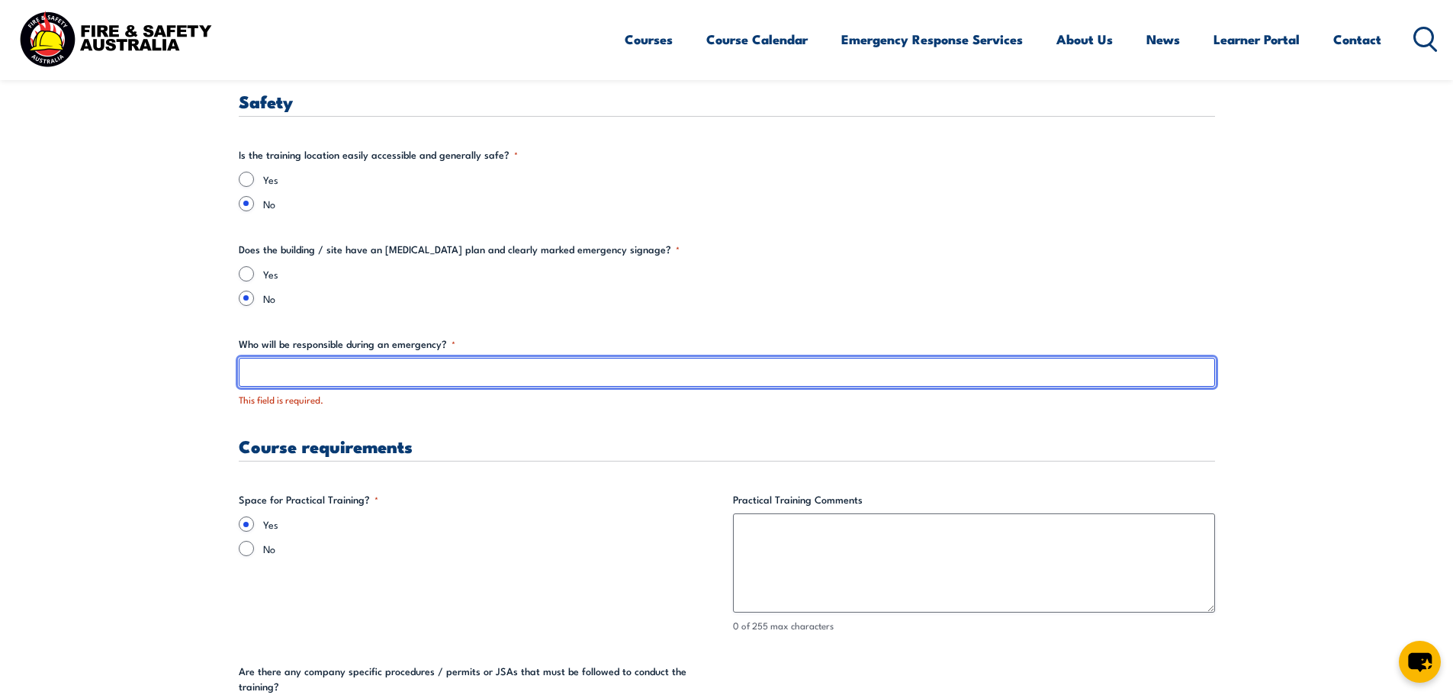
click at [458, 362] on input "Who will be responsible during an emergency? *" at bounding box center [727, 372] width 976 height 29
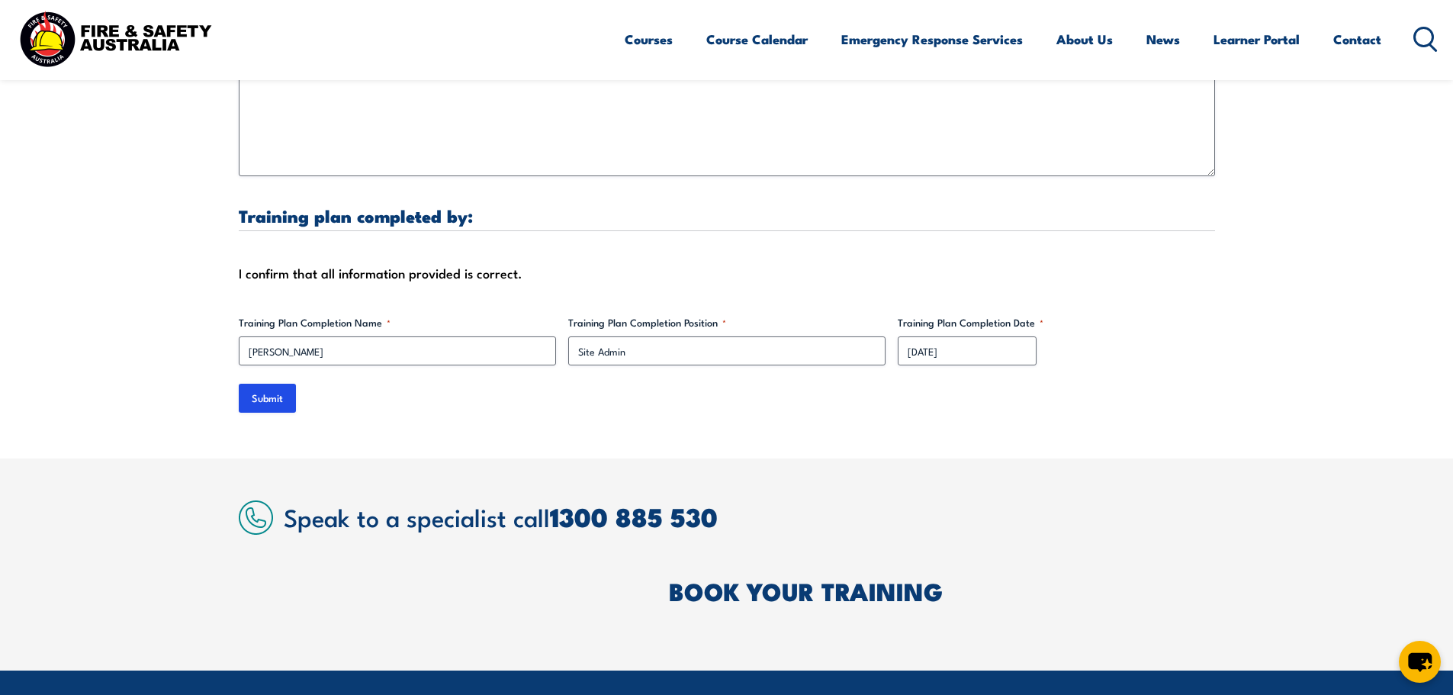
scroll to position [4813, 0]
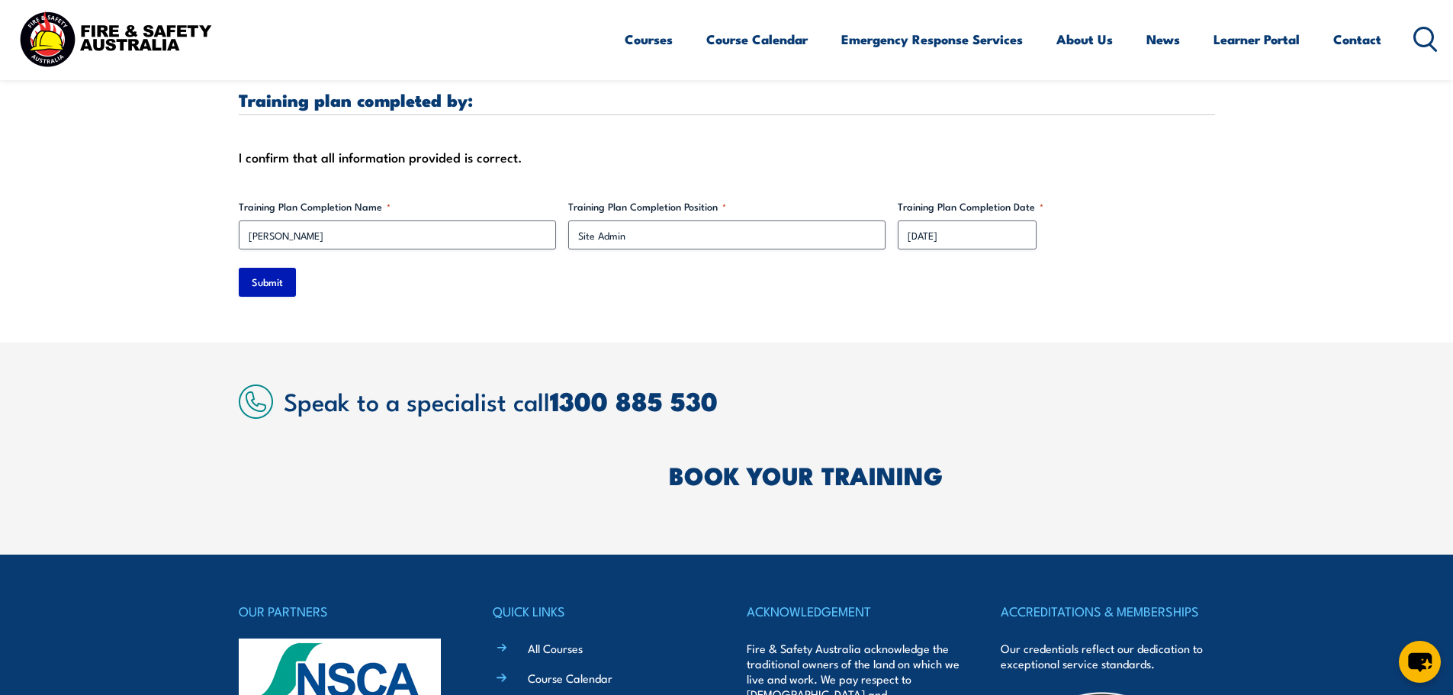
type input "[PERSON_NAME]"
click at [248, 281] on input "Submit" at bounding box center [267, 282] width 57 height 29
